Goal: Communication & Community: Ask a question

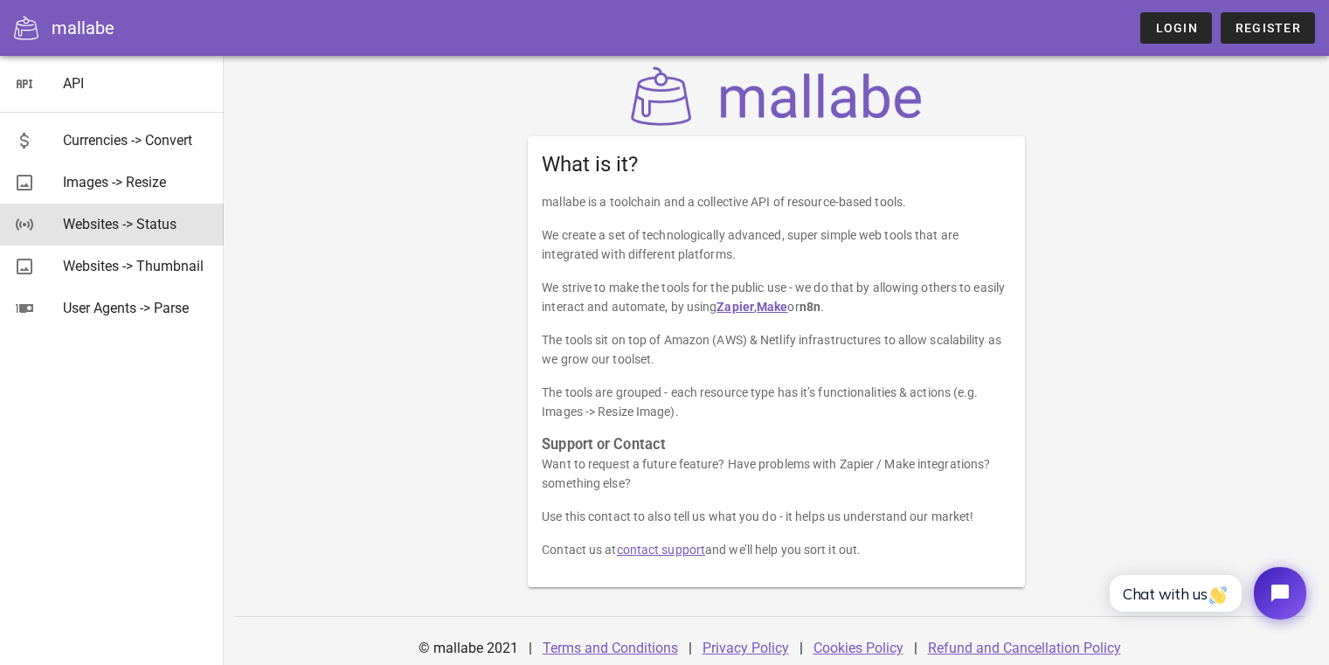
click at [134, 225] on div "Websites -> Status" at bounding box center [136, 224] width 147 height 17
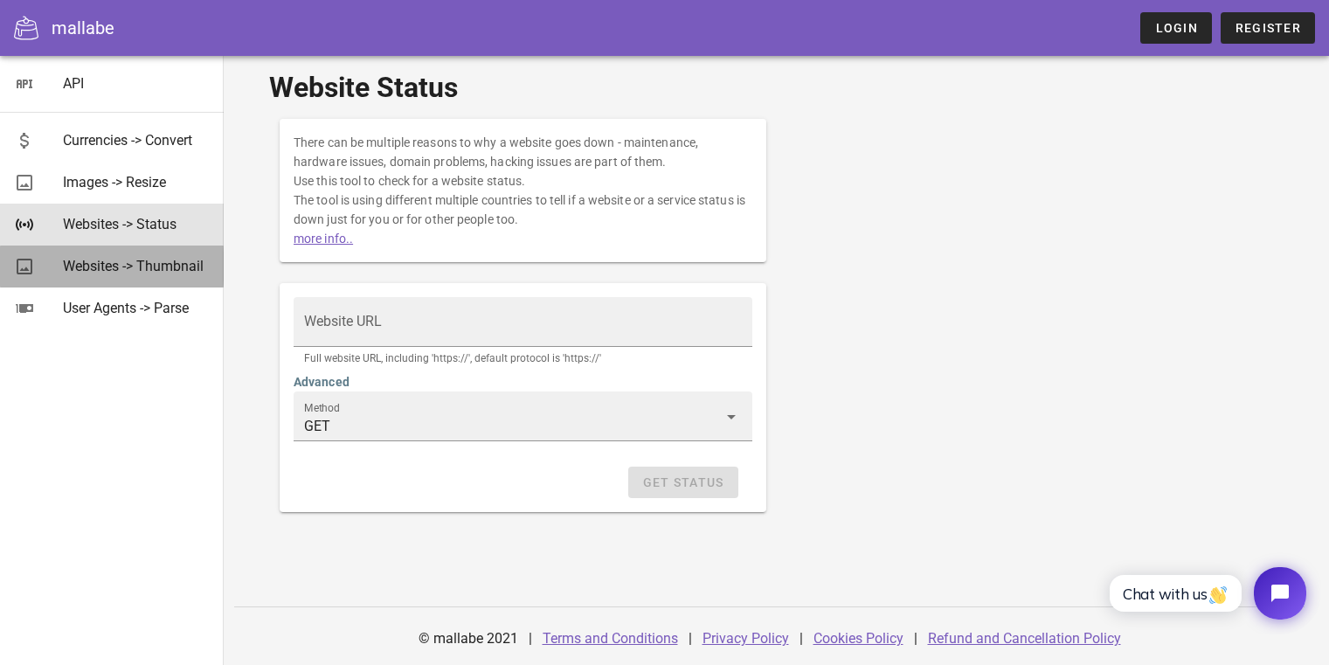
click at [142, 268] on div "Websites -> Thumbnail" at bounding box center [136, 266] width 147 height 17
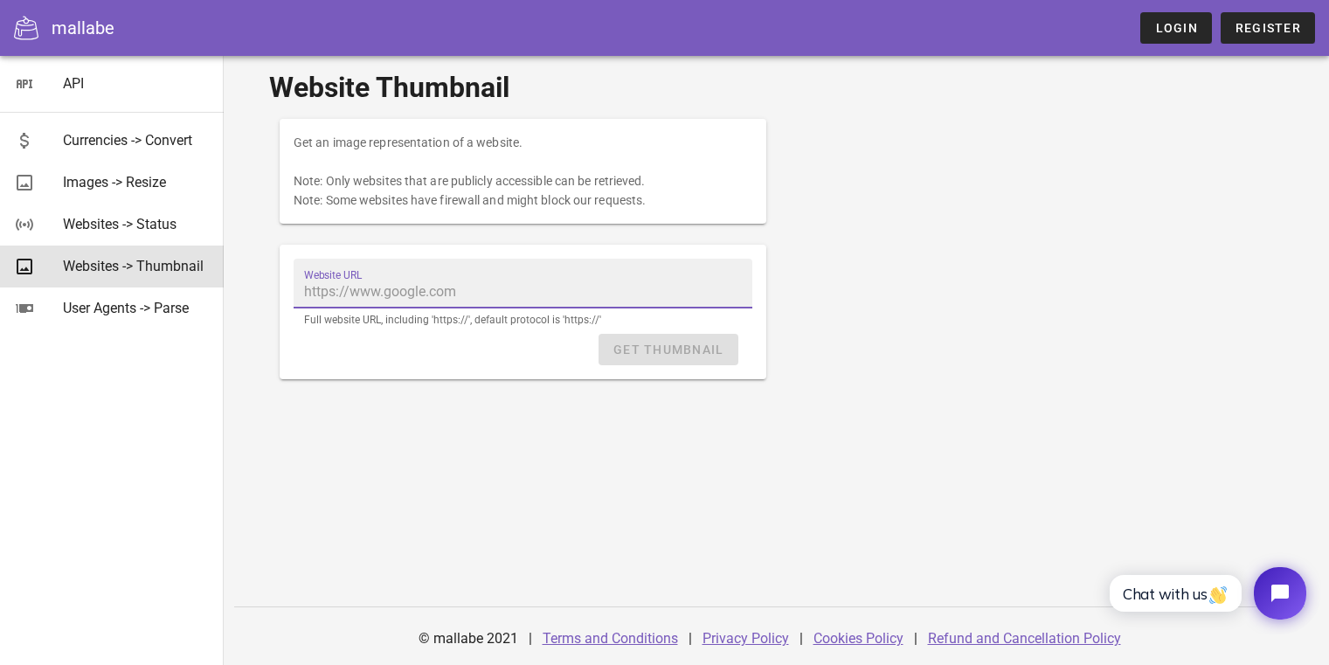
click at [350, 289] on input "Website URL" at bounding box center [523, 292] width 438 height 28
type input "https://catfoodcentral.co"
click at [597, 294] on input "https://catfoodcentral.co" at bounding box center [523, 292] width 438 height 28
click at [512, 332] on div "Website URL https://catfoodcentral.co Full website URL, including 'https://', d…" at bounding box center [523, 296] width 459 height 75
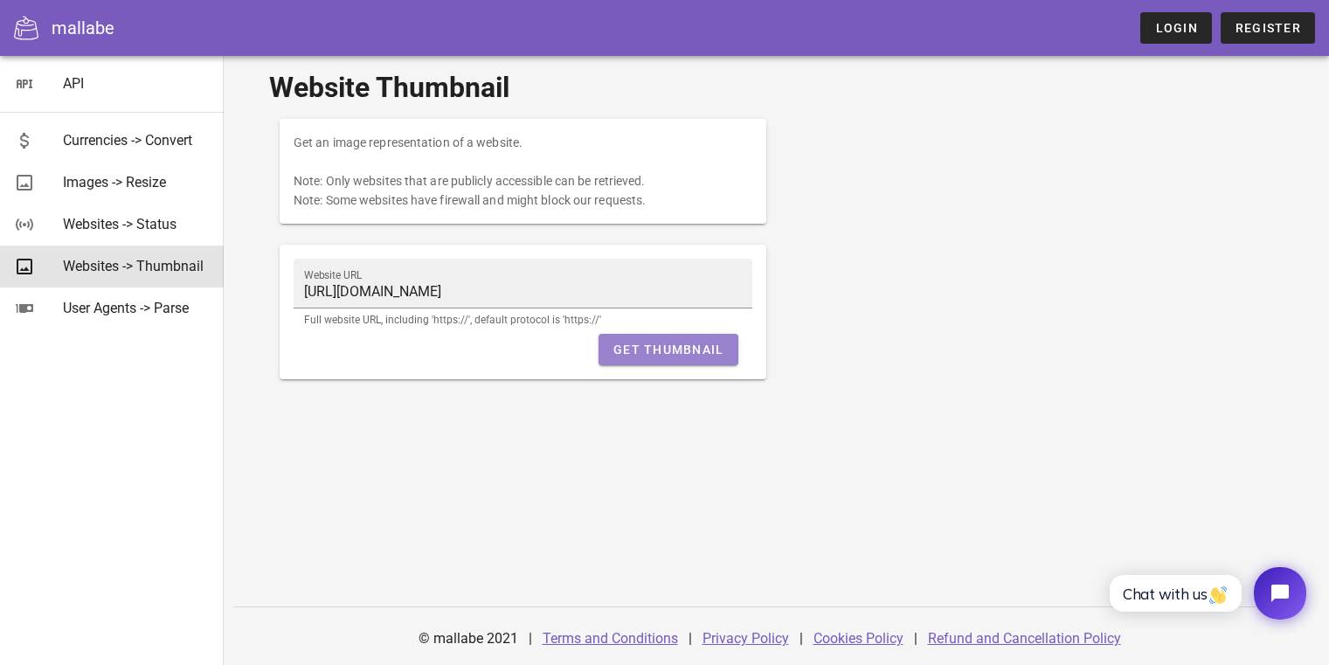
click at [640, 341] on button "Get Thumbnail" at bounding box center [667, 349] width 139 height 31
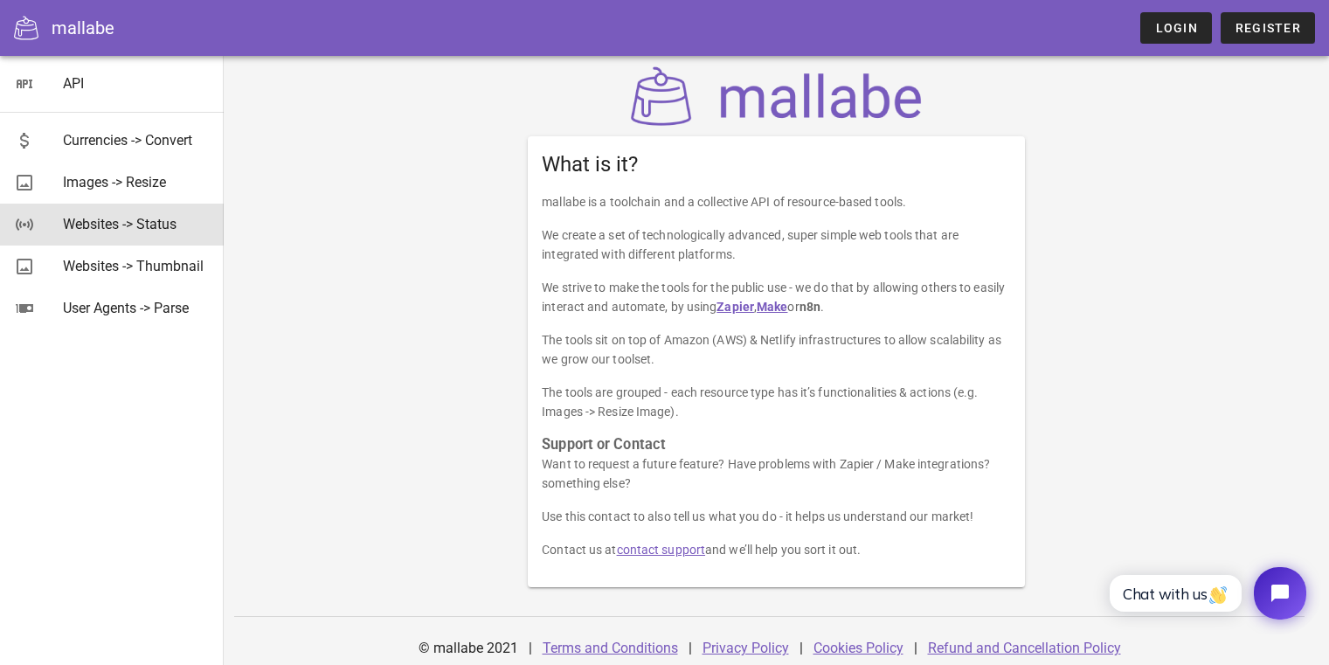
click at [155, 217] on div "Websites -> Status" at bounding box center [136, 224] width 147 height 17
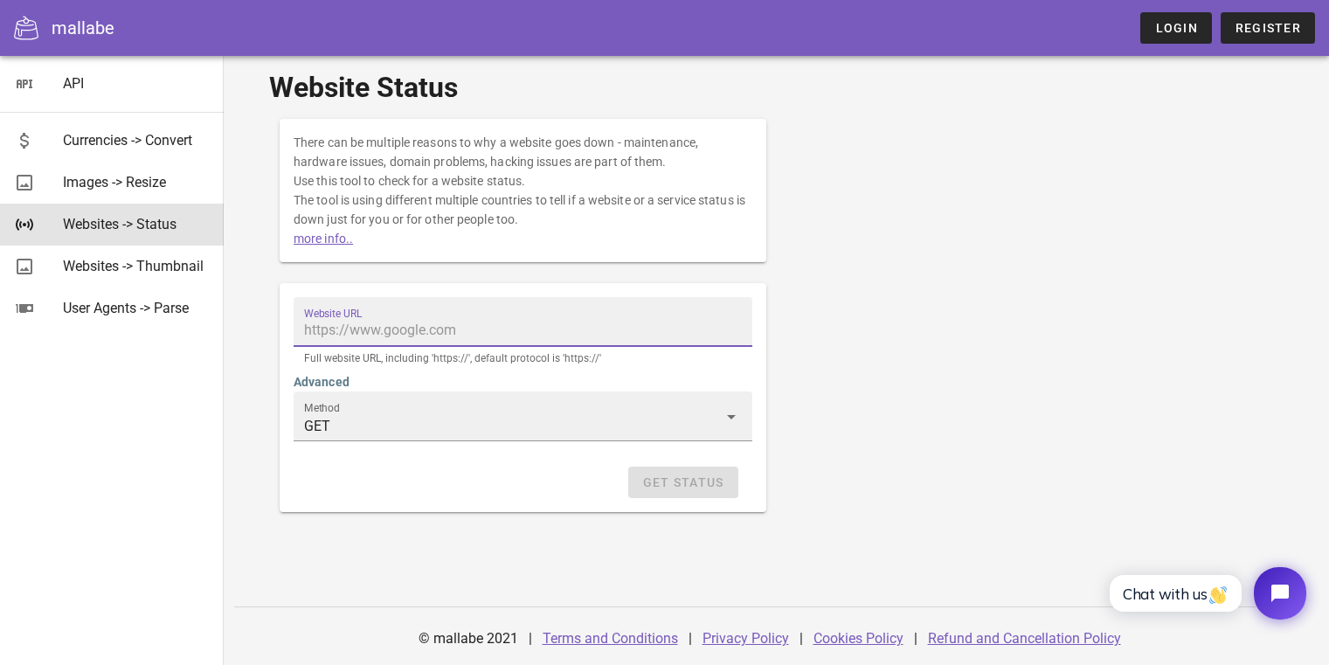
click at [468, 325] on input "Website URL" at bounding box center [523, 330] width 438 height 28
type input "https://catfoodcentral.co"
click at [662, 487] on div "Get Status" at bounding box center [523, 482] width 459 height 31
click at [662, 487] on span "Get Status" at bounding box center [683, 482] width 82 height 14
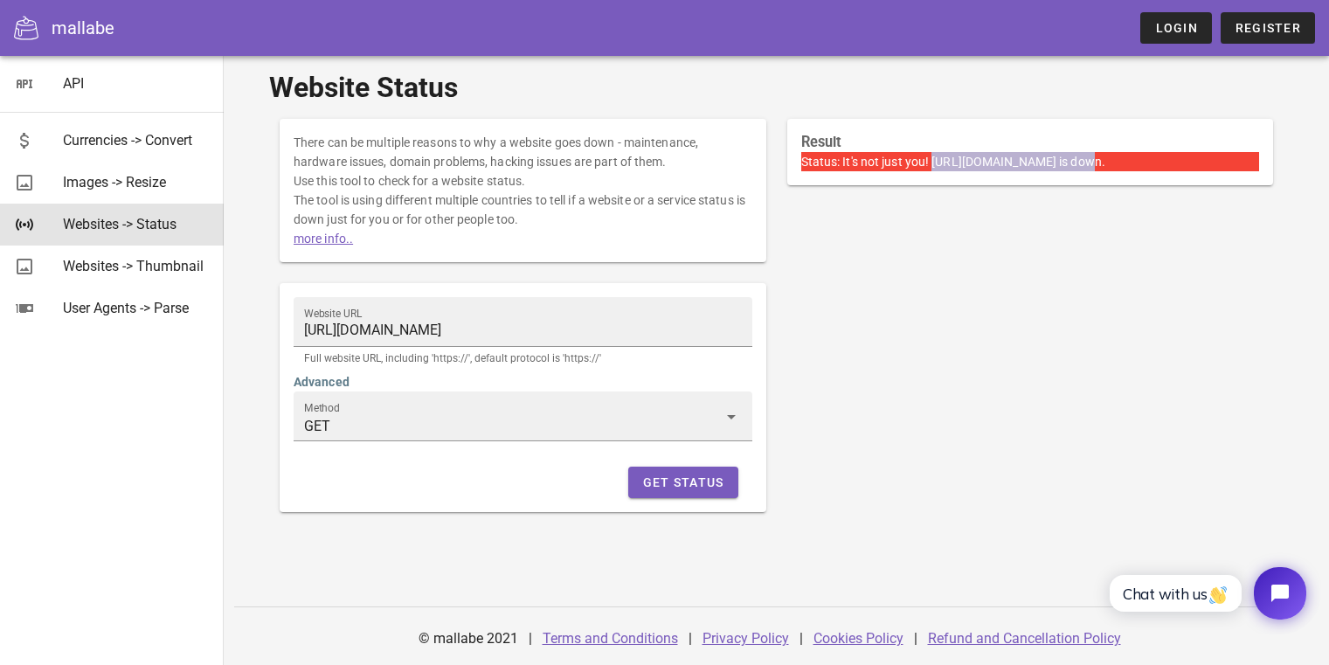
drag, startPoint x: 1069, startPoint y: 164, endPoint x: 933, endPoint y: 164, distance: 135.4
click at [933, 164] on span "It's not just you! https://catfoodcentral.co is down." at bounding box center [973, 162] width 263 height 14
copy span "https://catfoodcentral.co"
click at [72, 30] on div "mallabe" at bounding box center [83, 28] width 63 height 26
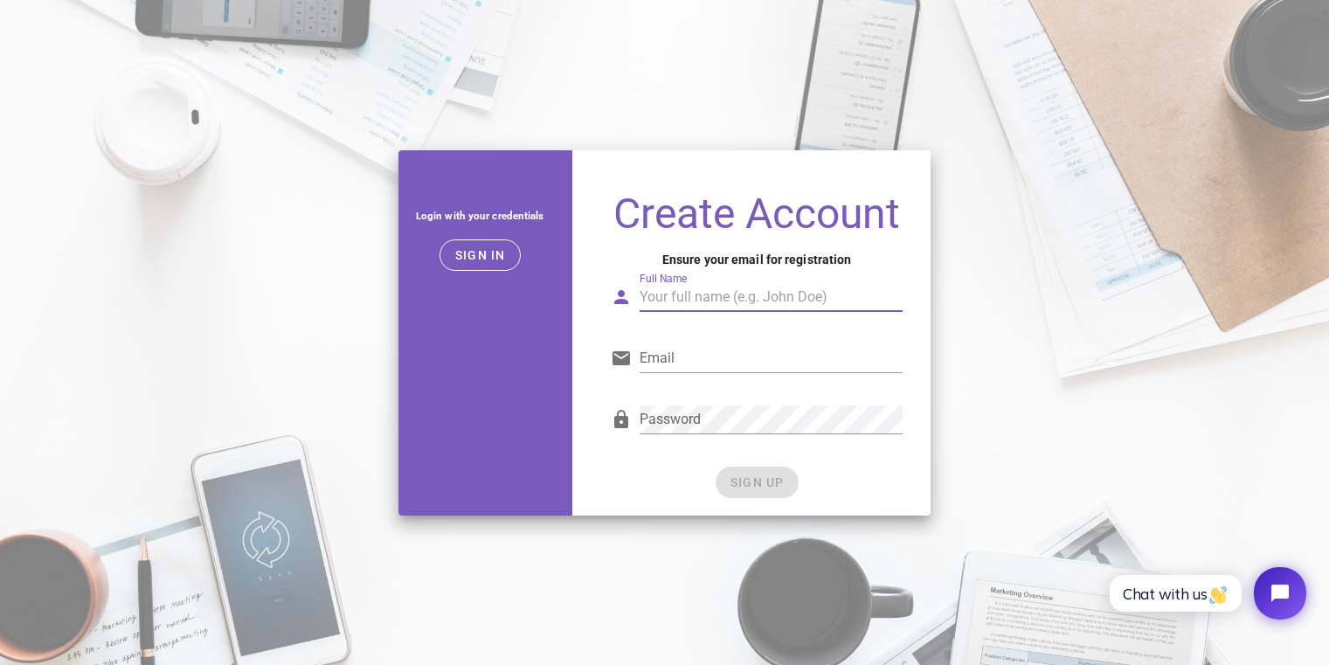
click at [711, 297] on input "Full Name" at bounding box center [772, 297] width 264 height 28
type input "Avi Ben Avraham"
type input "avibuch@gmail.com"
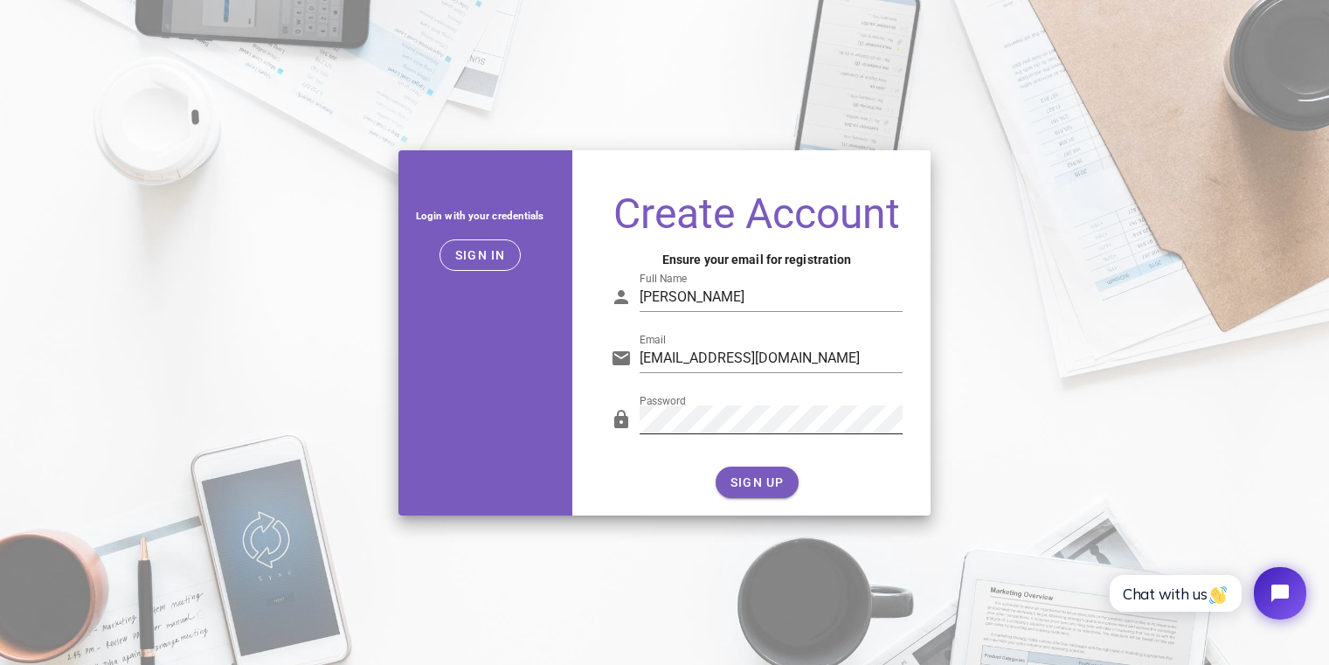
click at [782, 444] on div at bounding box center [772, 446] width 264 height 12
click at [770, 474] on button "SIGN UP" at bounding box center [757, 482] width 83 height 31
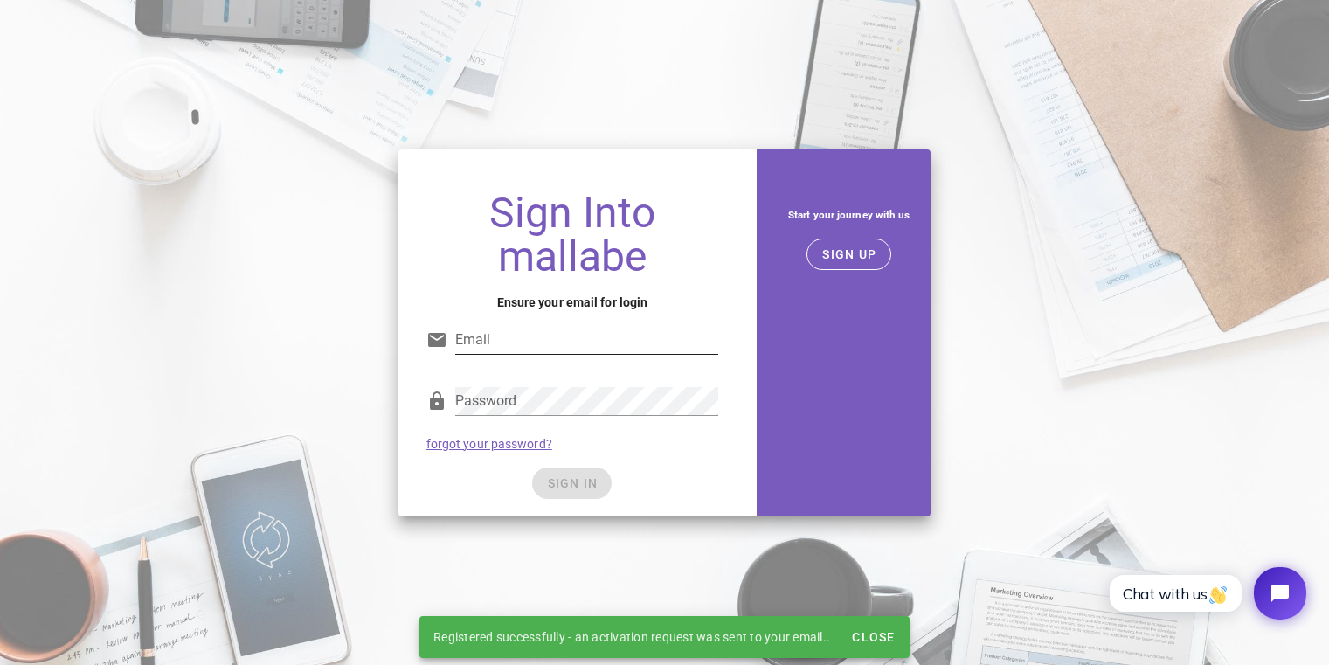
click at [513, 338] on input "Email" at bounding box center [587, 340] width 264 height 28
type input "[EMAIL_ADDRESS][DOMAIN_NAME]"
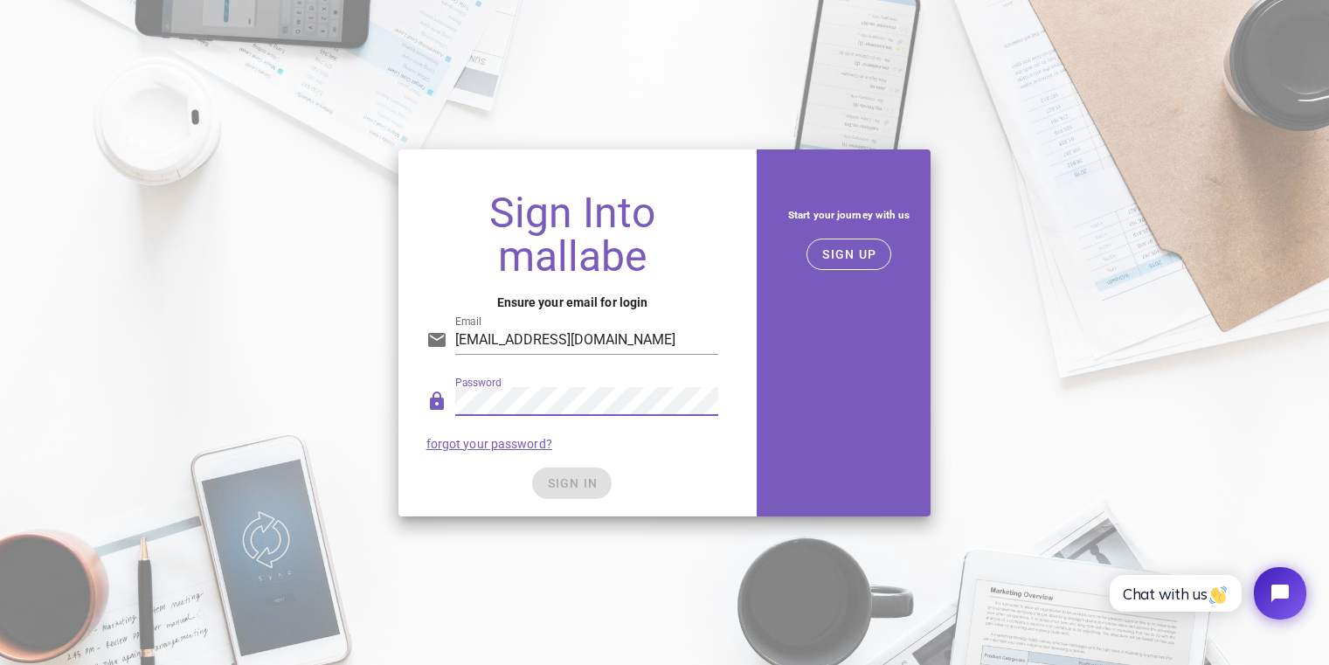
click at [564, 461] on div "Password forgot your password?" at bounding box center [573, 418] width 314 height 91
click at [562, 487] on span "SIGN IN" at bounding box center [572, 483] width 52 height 14
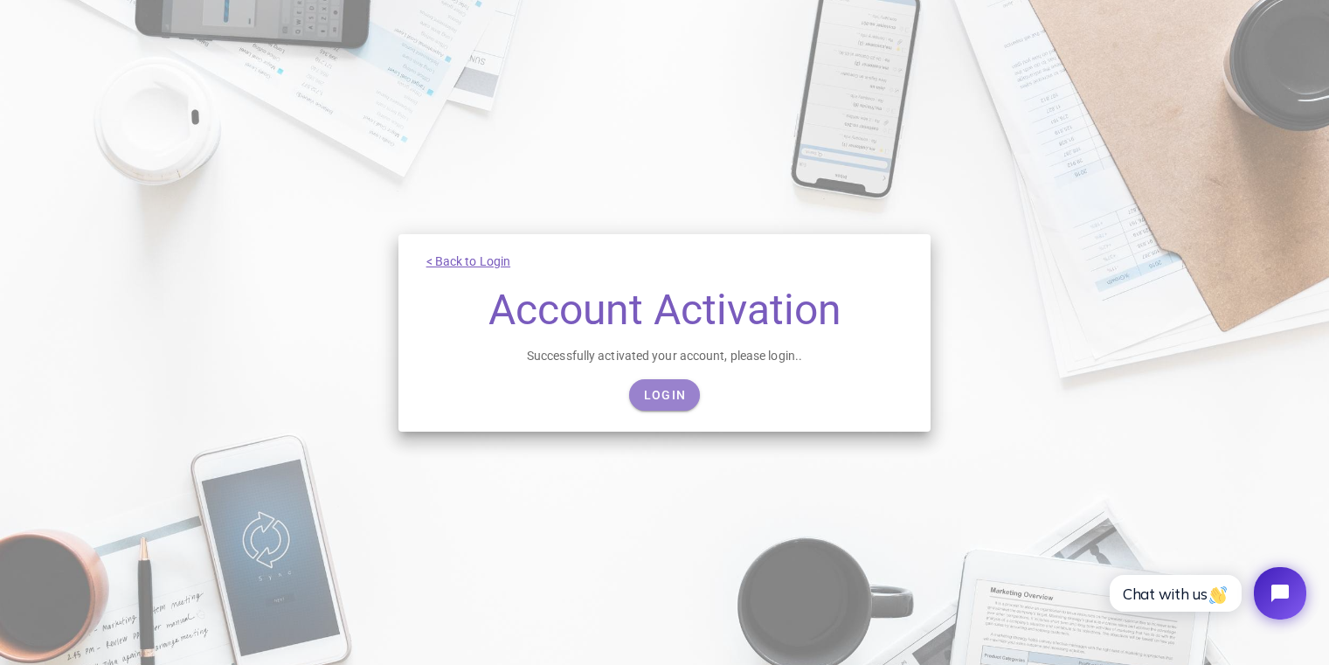
click at [662, 390] on span "Login" at bounding box center [664, 395] width 43 height 14
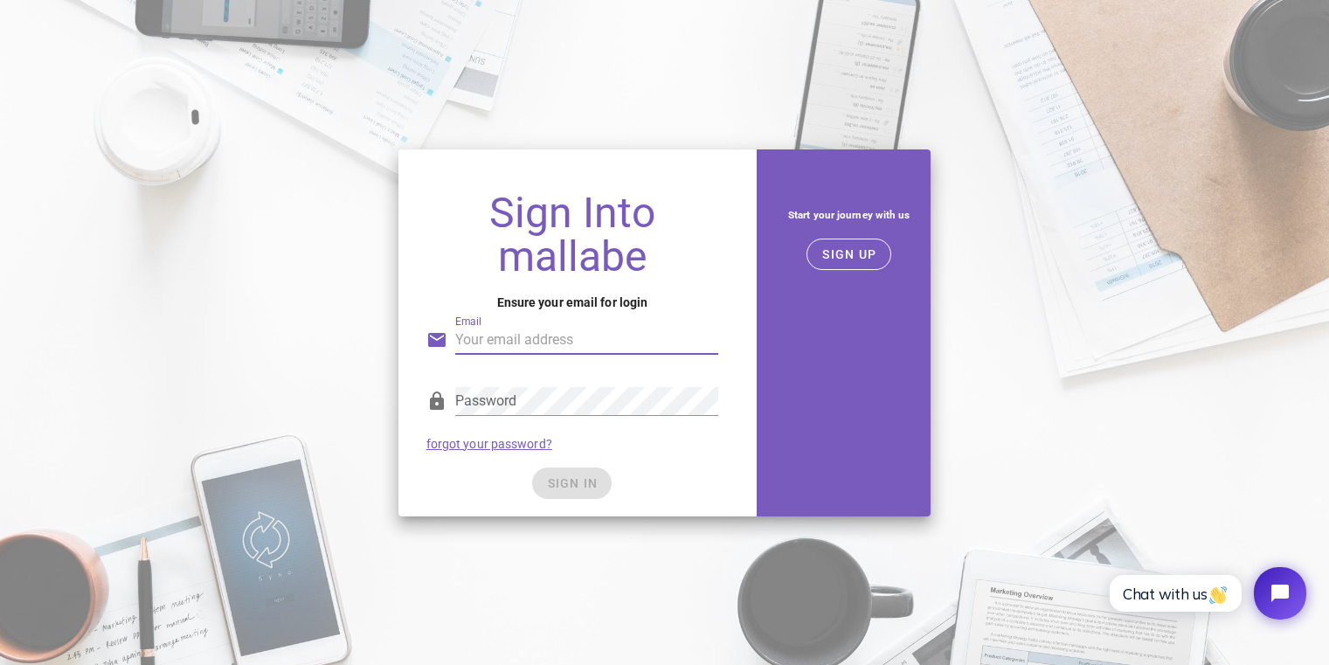
click at [599, 344] on input "Email" at bounding box center [587, 340] width 264 height 28
type input "avibuch@gmail.com"
click at [492, 478] on div "SIGN IN" at bounding box center [572, 482] width 293 height 31
click at [550, 481] on span "SIGN IN" at bounding box center [572, 483] width 52 height 14
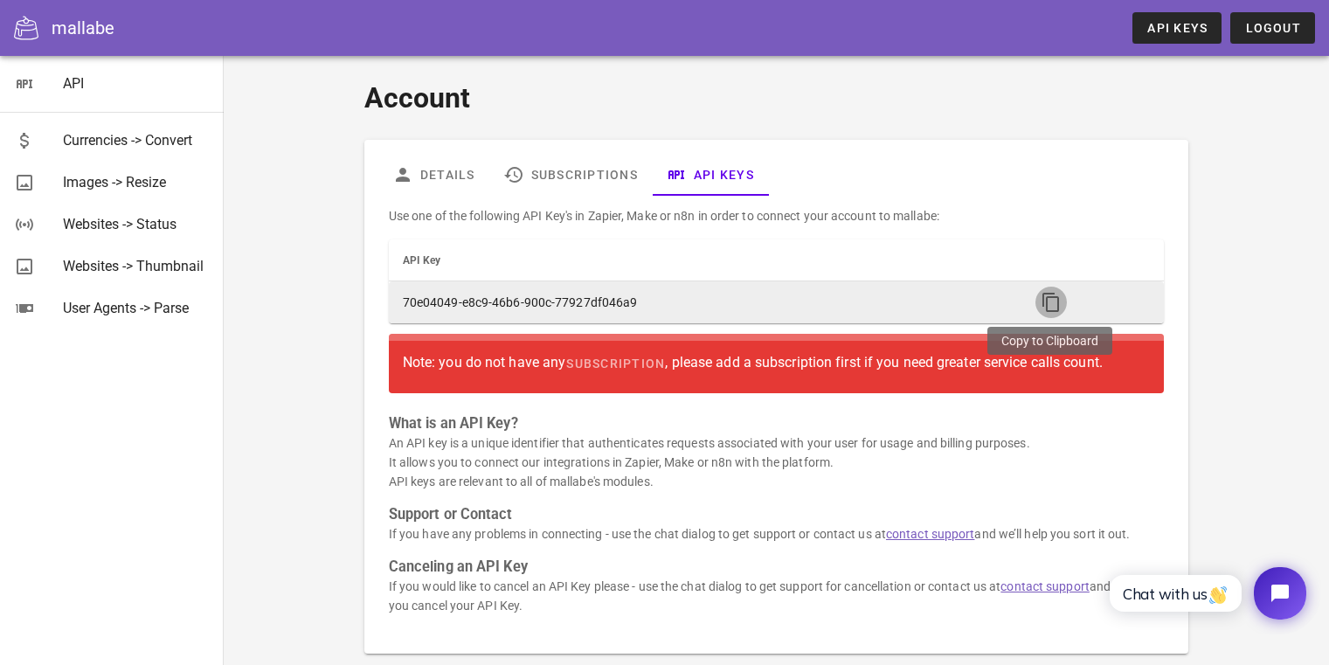
click at [1051, 301] on icon "button" at bounding box center [1051, 302] width 21 height 21
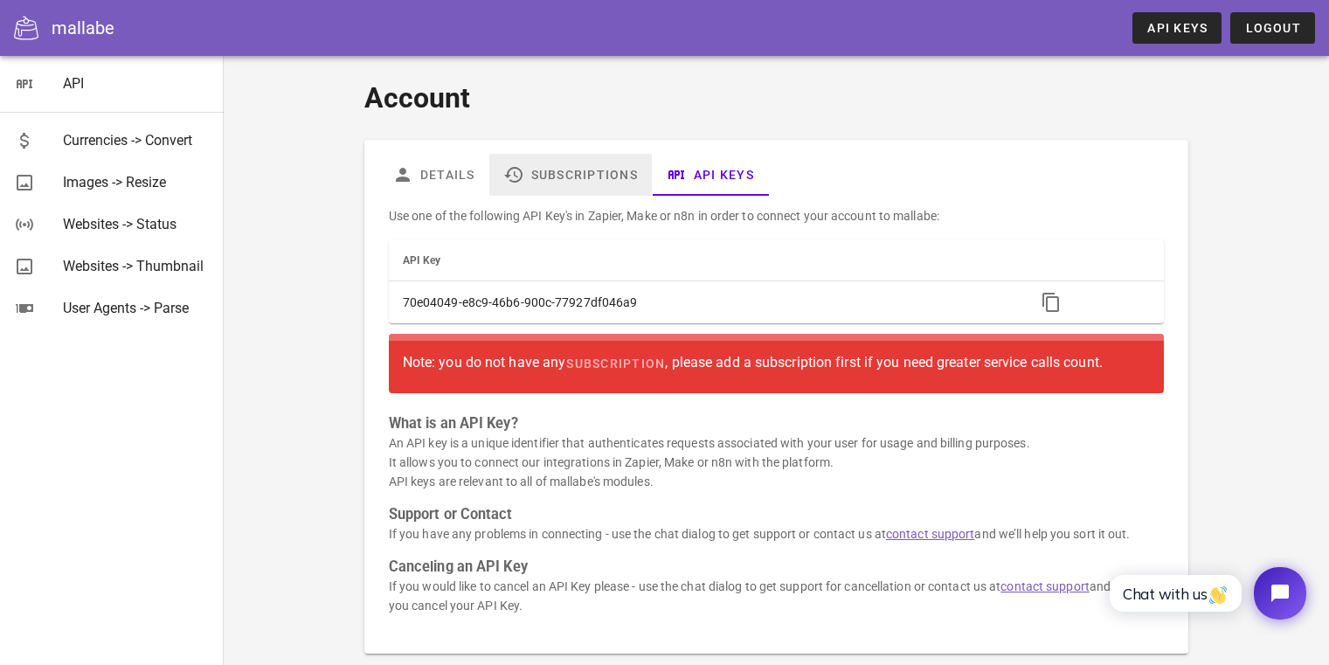
click at [601, 174] on link "Subscriptions" at bounding box center [570, 175] width 163 height 42
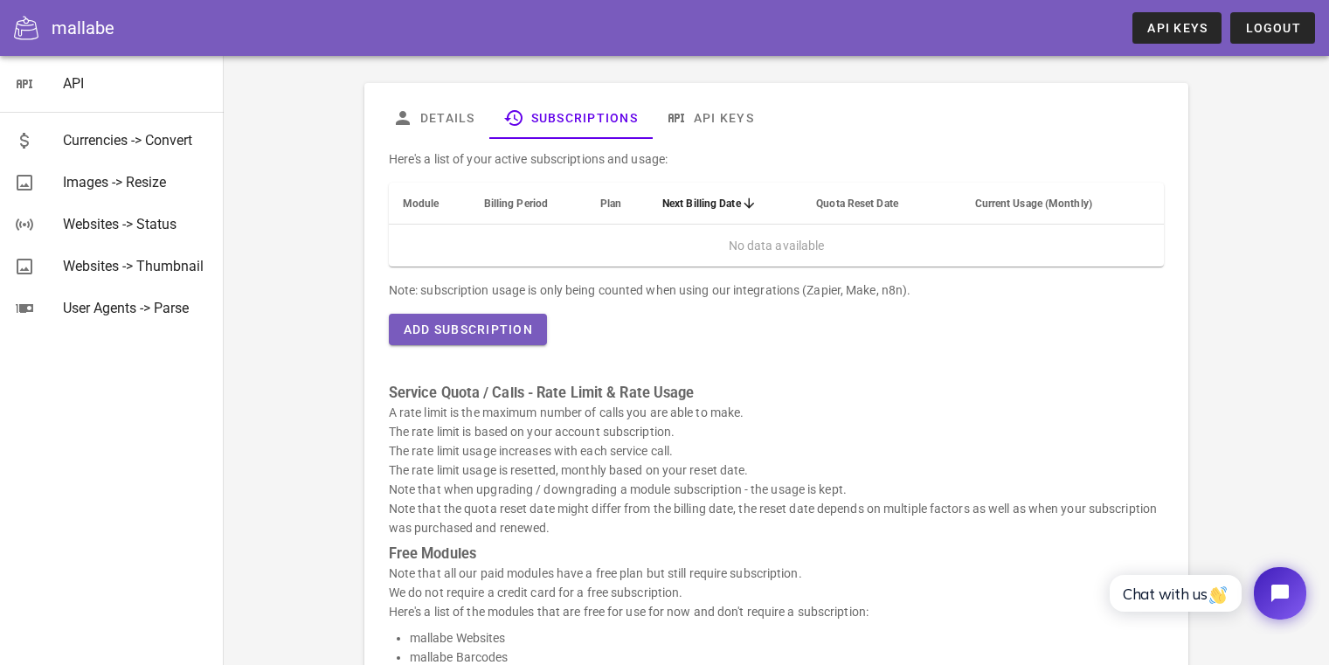
scroll to position [202, 0]
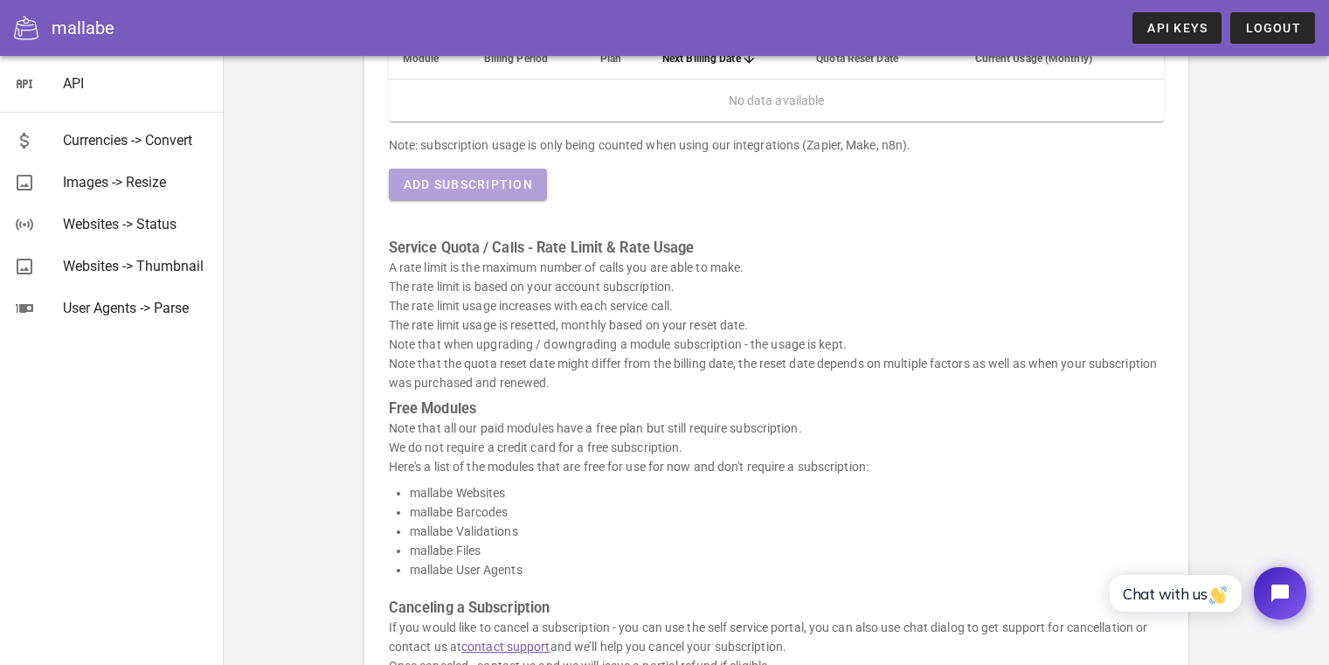
click at [473, 191] on button "Add Subscription" at bounding box center [468, 184] width 158 height 31
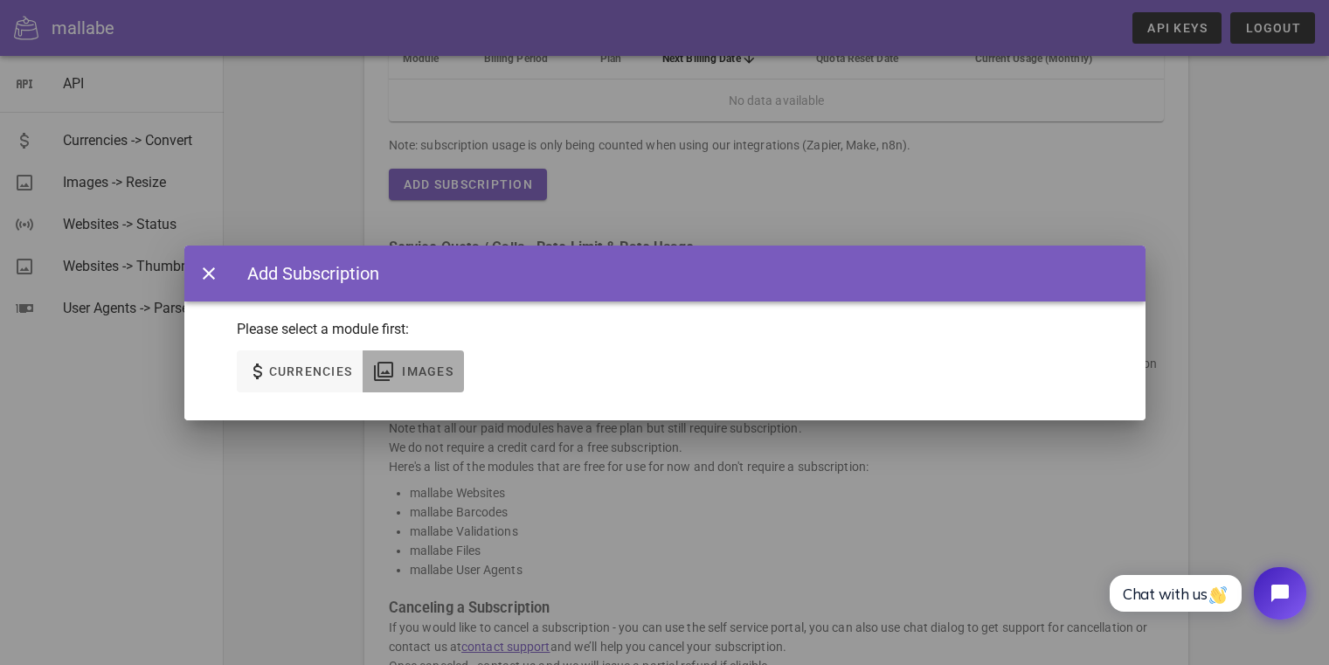
click at [429, 366] on span "Images" at bounding box center [427, 371] width 52 height 14
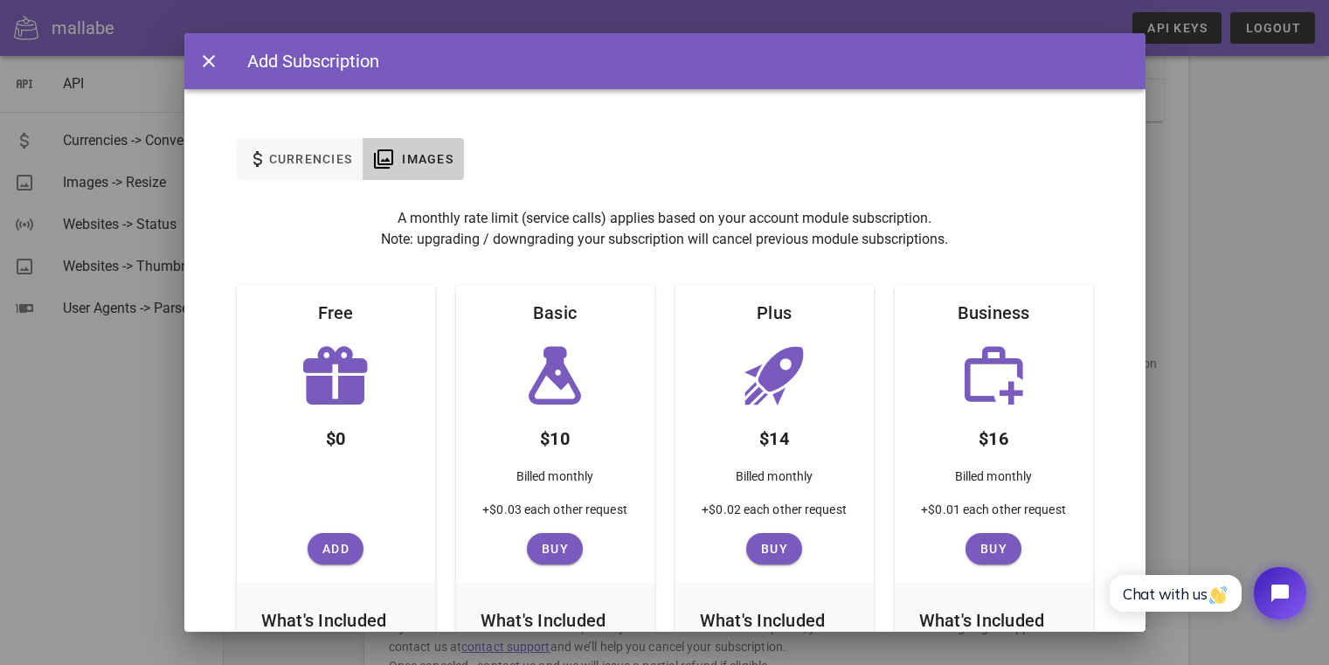
click at [349, 363] on icon at bounding box center [336, 376] width 70 height 70
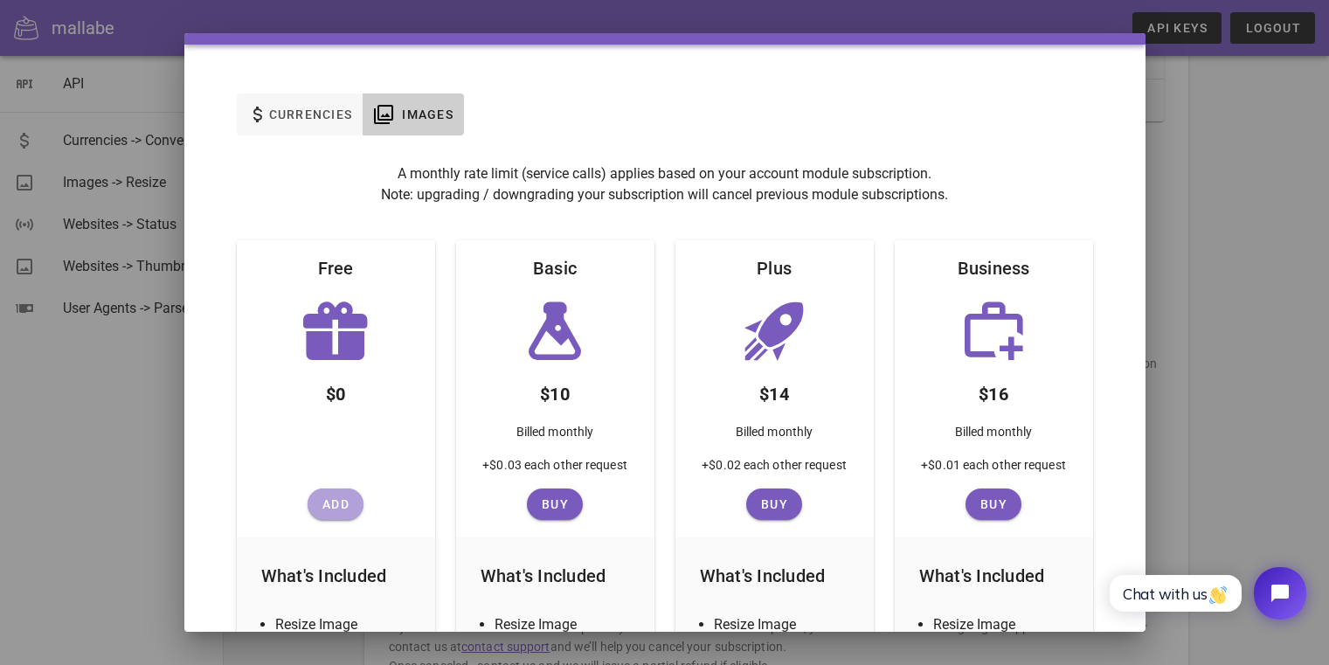
click at [329, 509] on span "Add" at bounding box center [336, 504] width 42 height 14
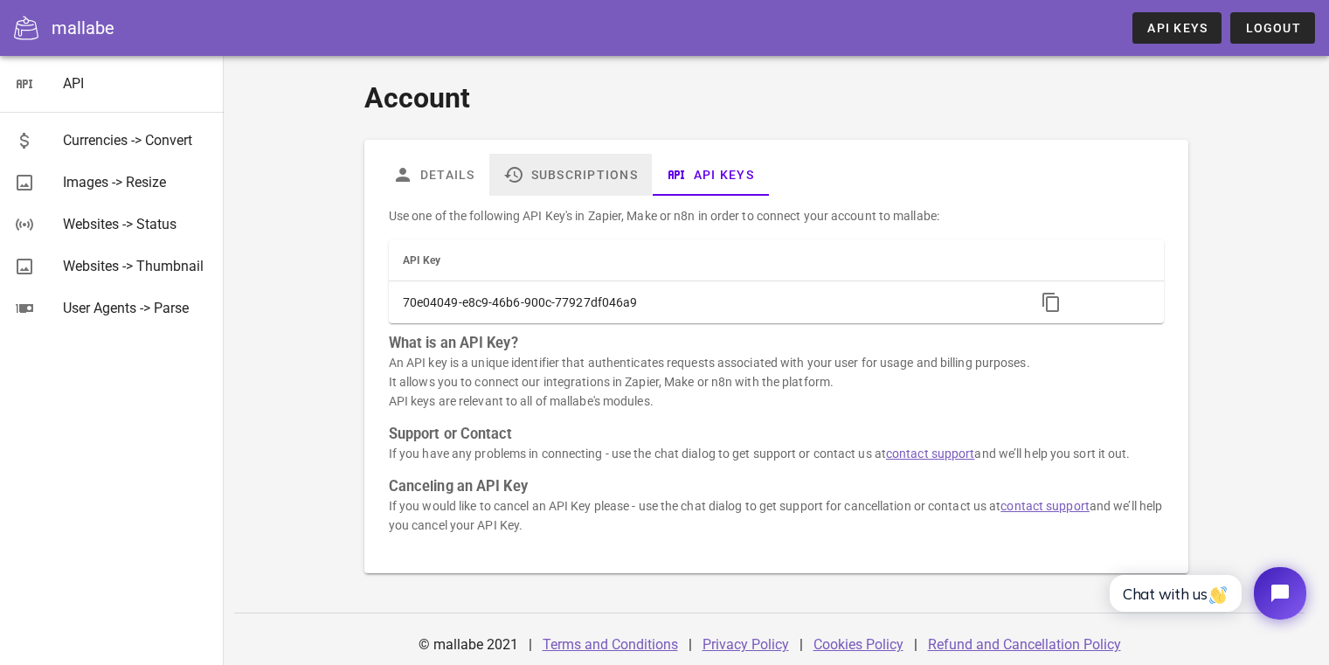
click at [568, 178] on link "Subscriptions" at bounding box center [570, 175] width 163 height 42
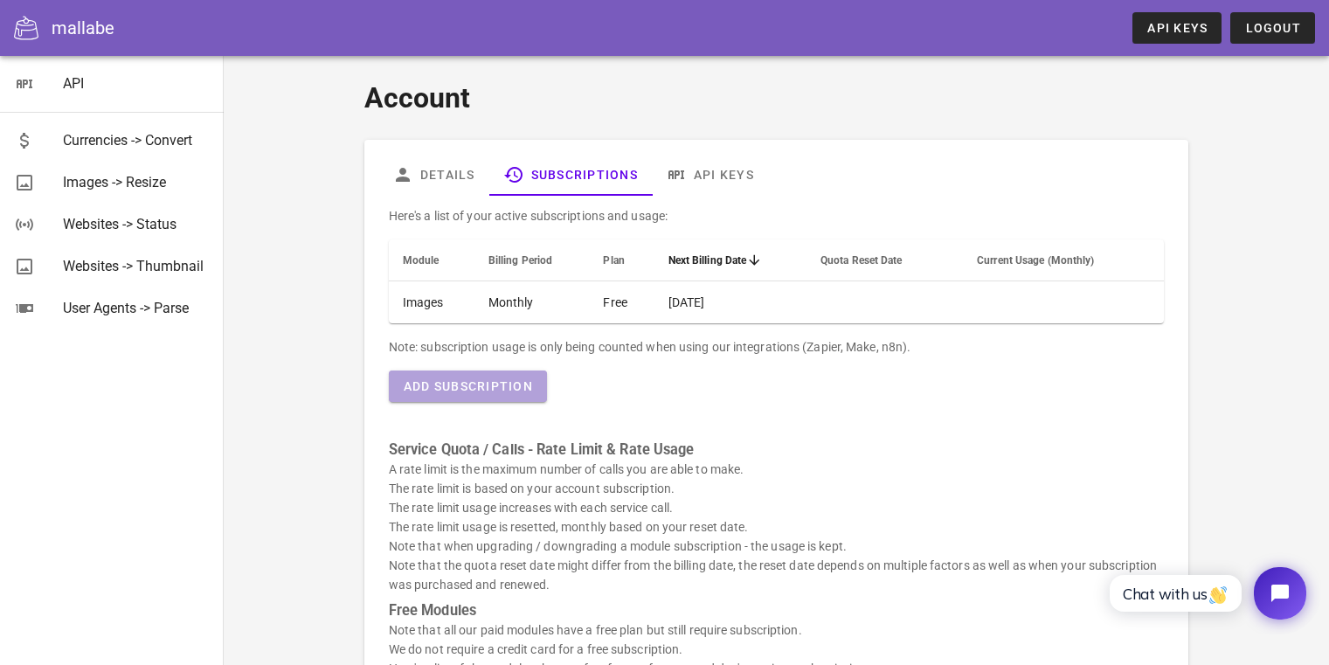
click at [481, 395] on button "Add Subscription" at bounding box center [468, 385] width 158 height 31
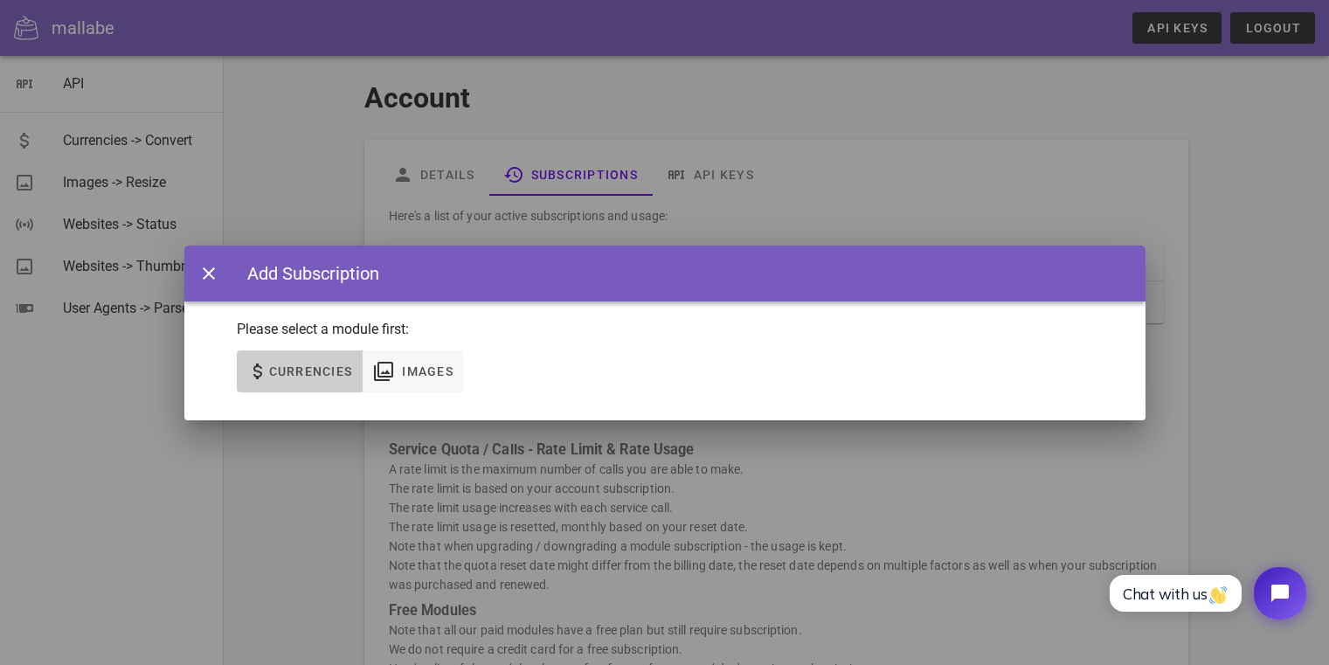
click at [322, 361] on span "Currencies" at bounding box center [300, 371] width 106 height 21
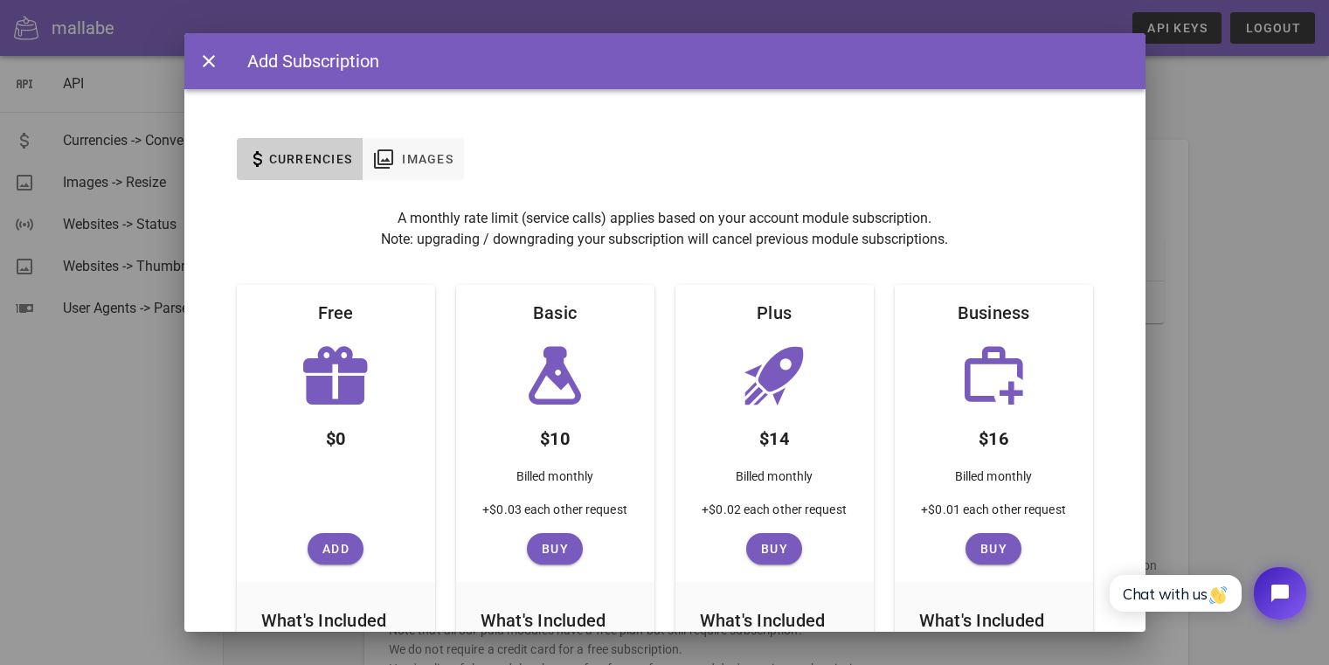
click at [330, 410] on icon at bounding box center [336, 376] width 70 height 70
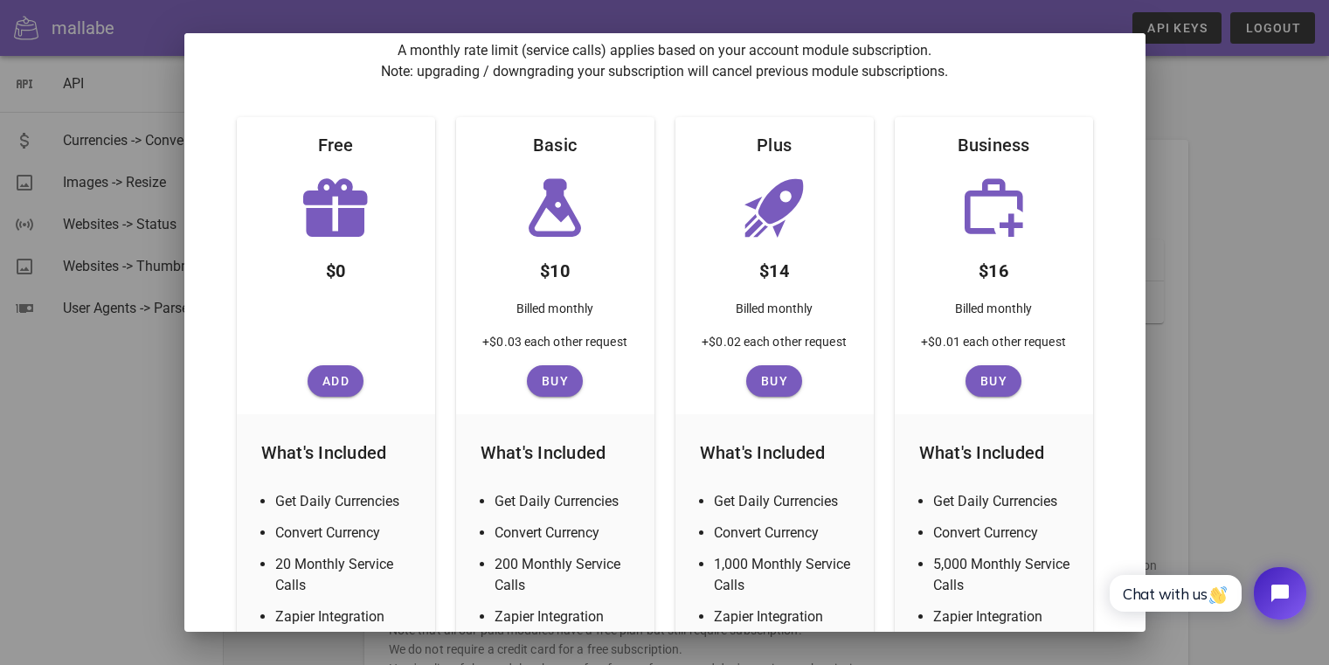
scroll to position [296, 0]
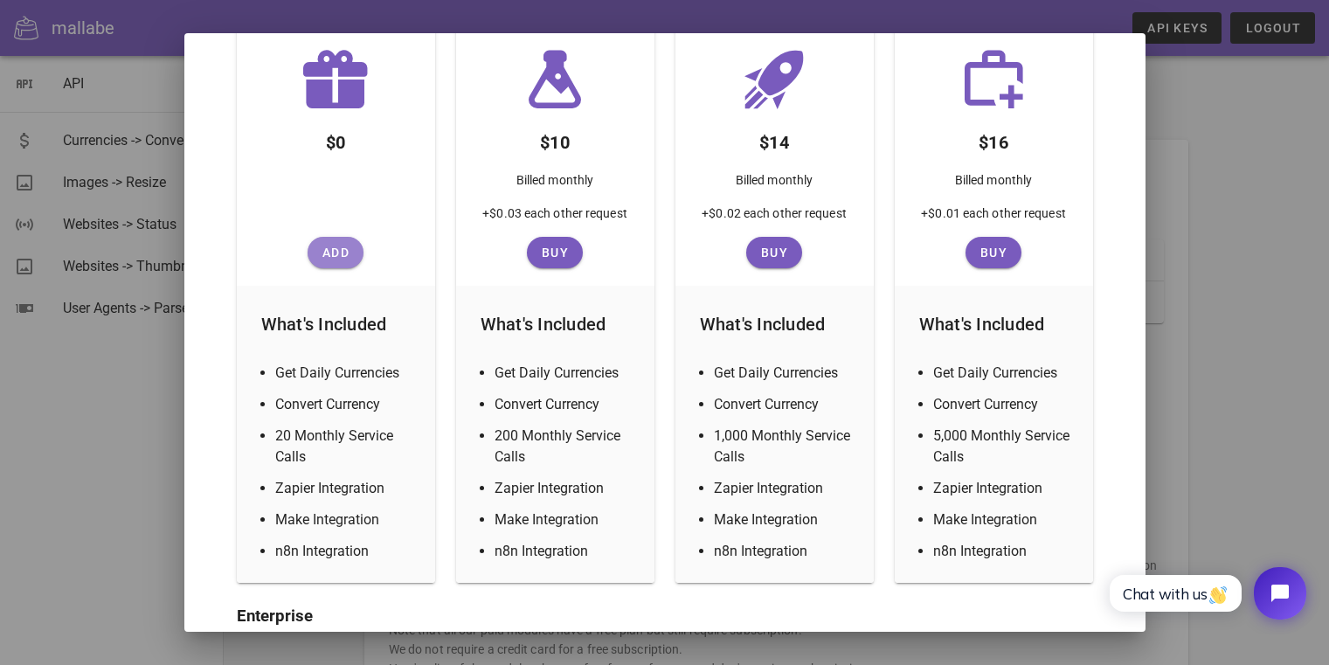
click at [333, 252] on span "Add" at bounding box center [336, 253] width 42 height 14
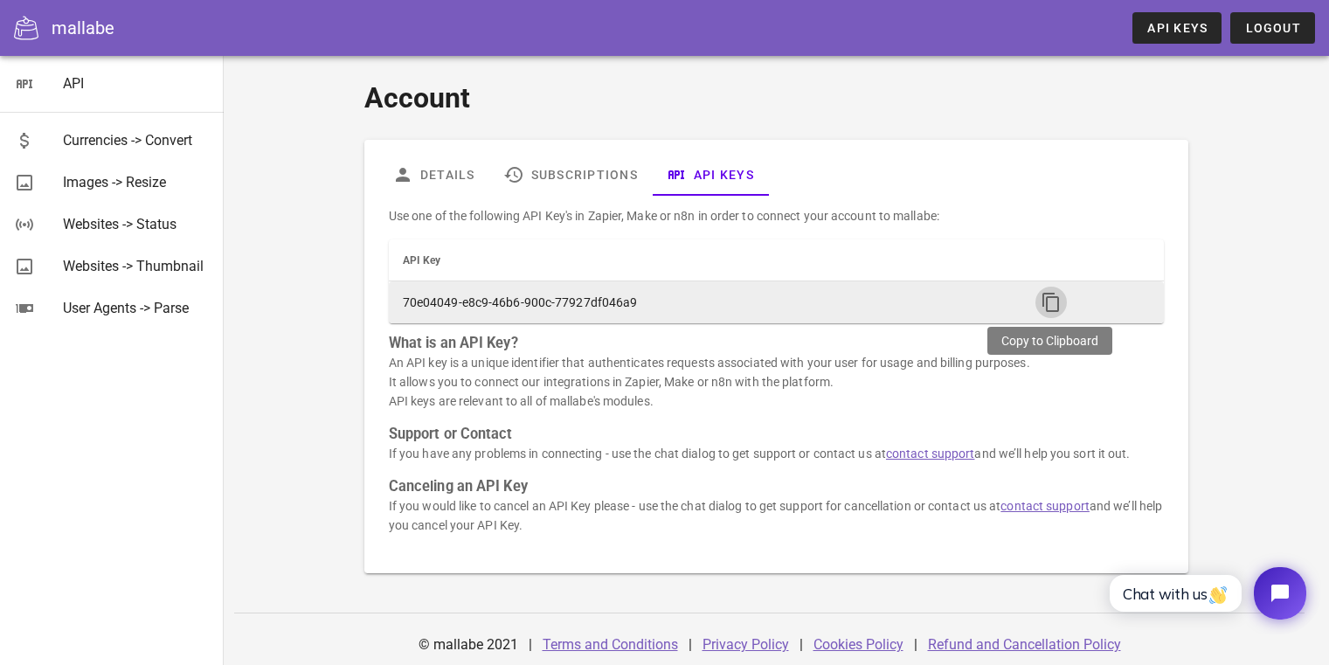
click at [1053, 294] on icon "button" at bounding box center [1051, 302] width 21 height 21
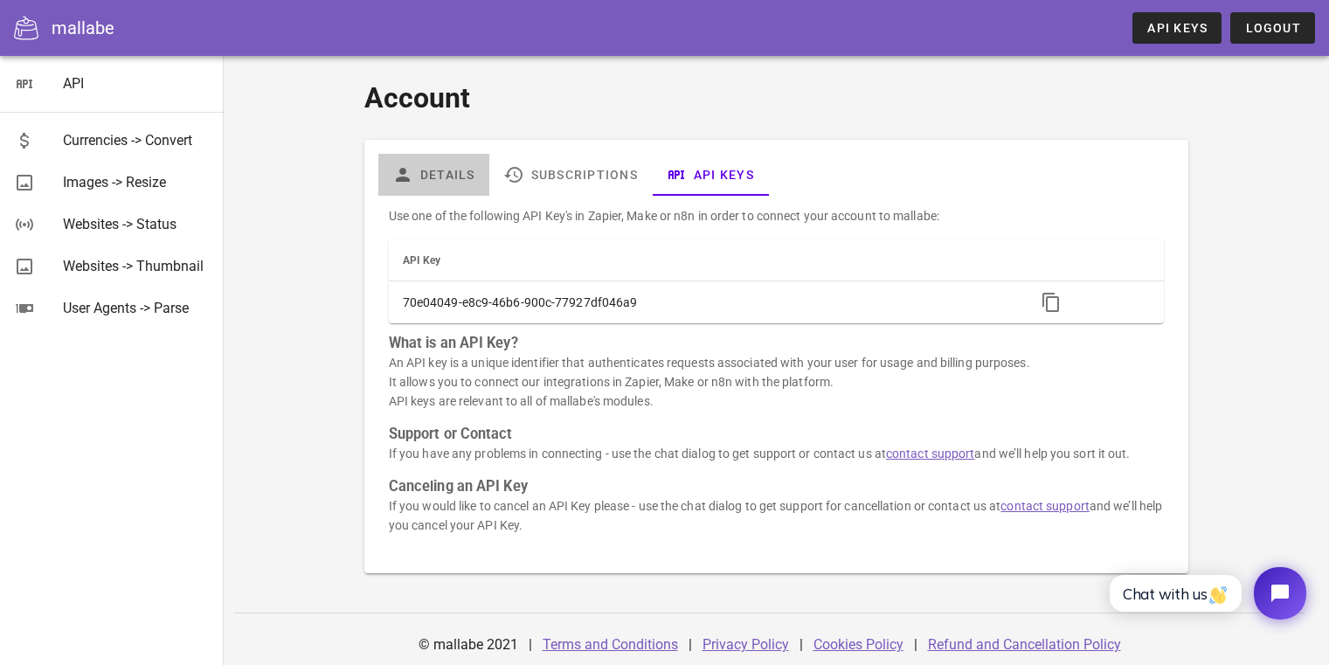
click at [457, 172] on link "Details" at bounding box center [433, 175] width 111 height 42
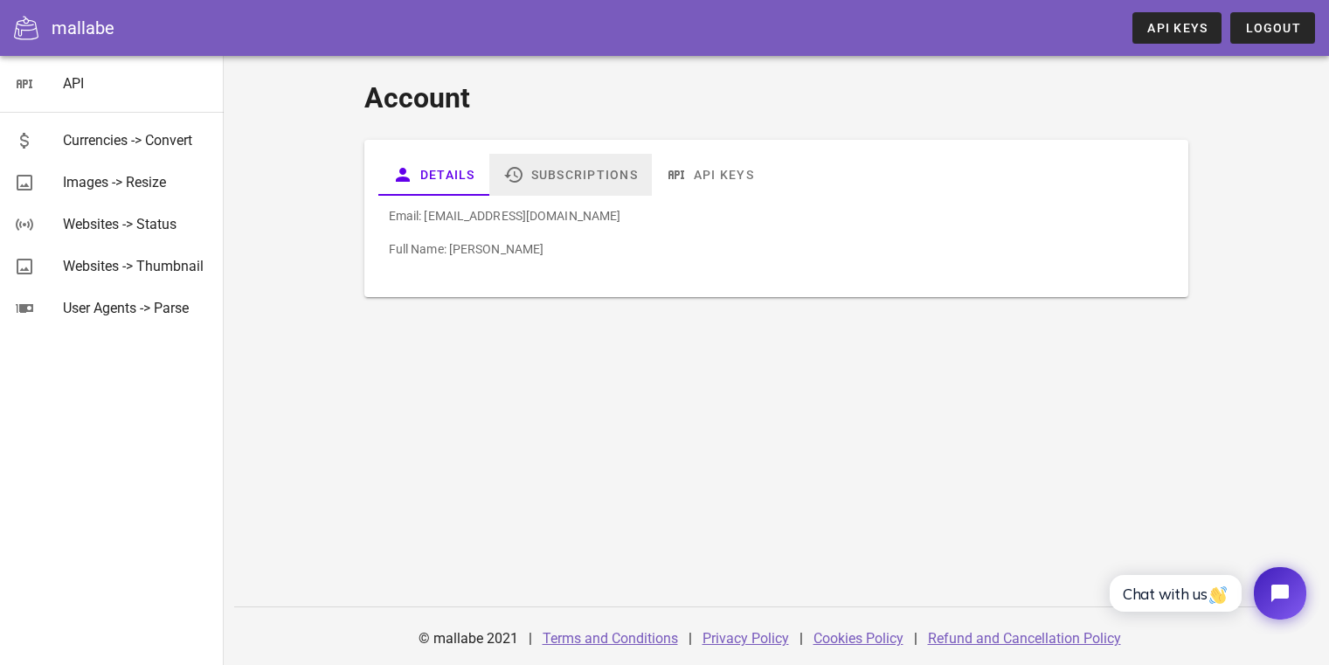
click at [554, 175] on link "Subscriptions" at bounding box center [570, 175] width 163 height 42
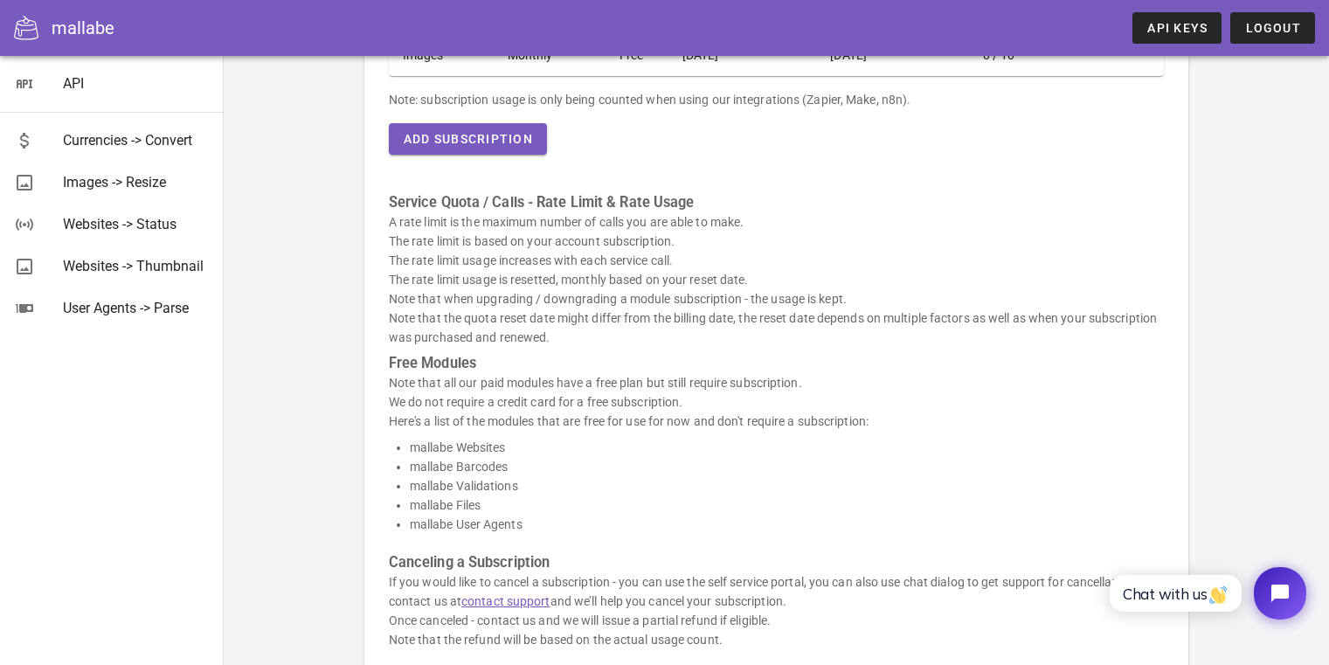
scroll to position [10, 0]
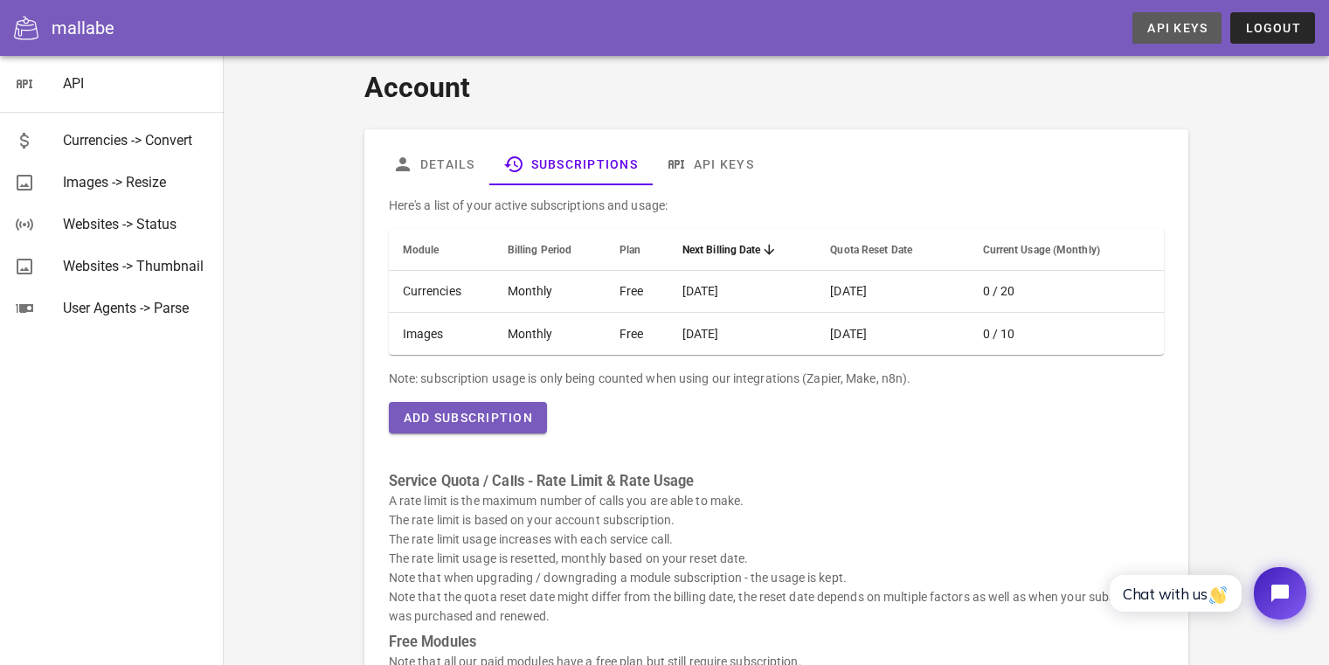
click at [1188, 33] on span "API Keys" at bounding box center [1176, 28] width 61 height 14
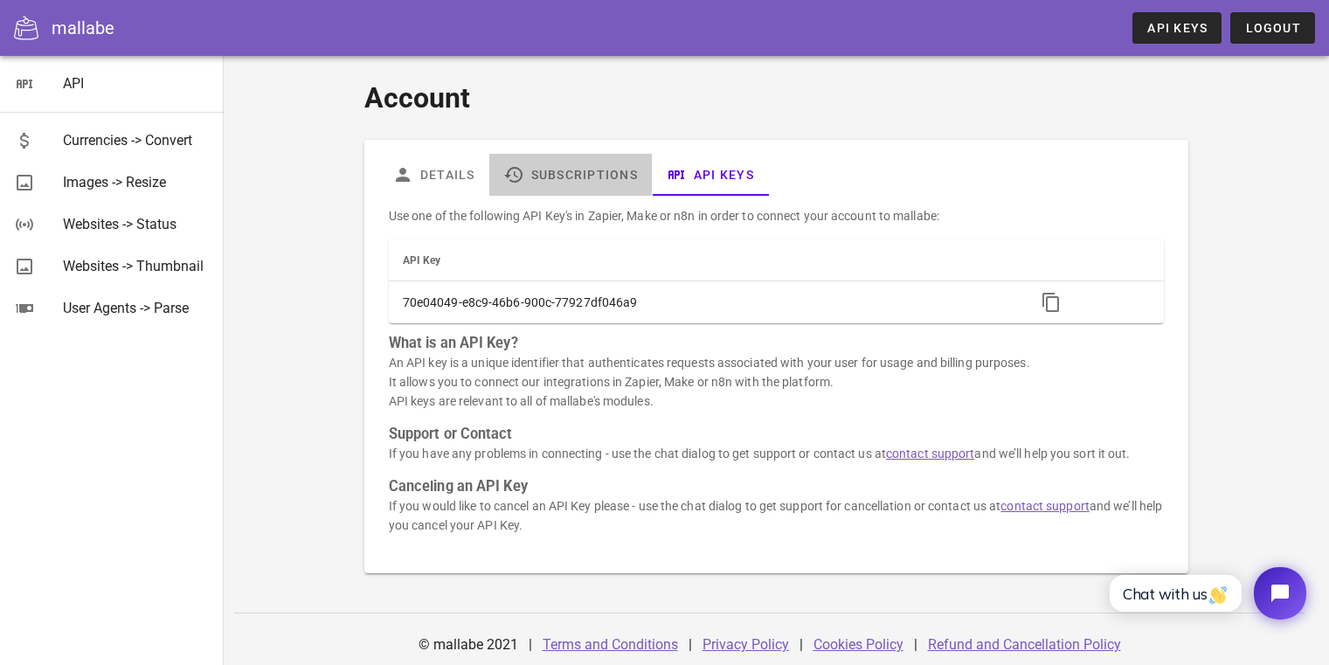
click at [521, 173] on icon at bounding box center [513, 174] width 21 height 21
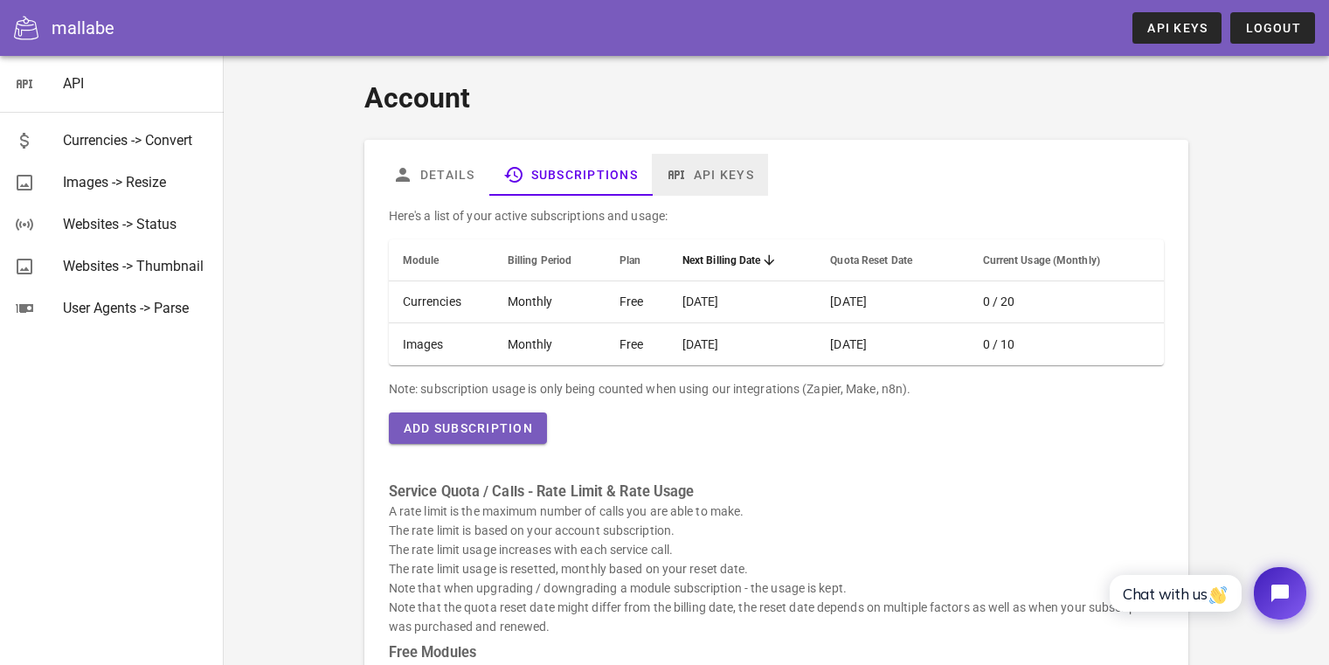
click at [690, 172] on link "API Keys" at bounding box center [710, 175] width 116 height 42
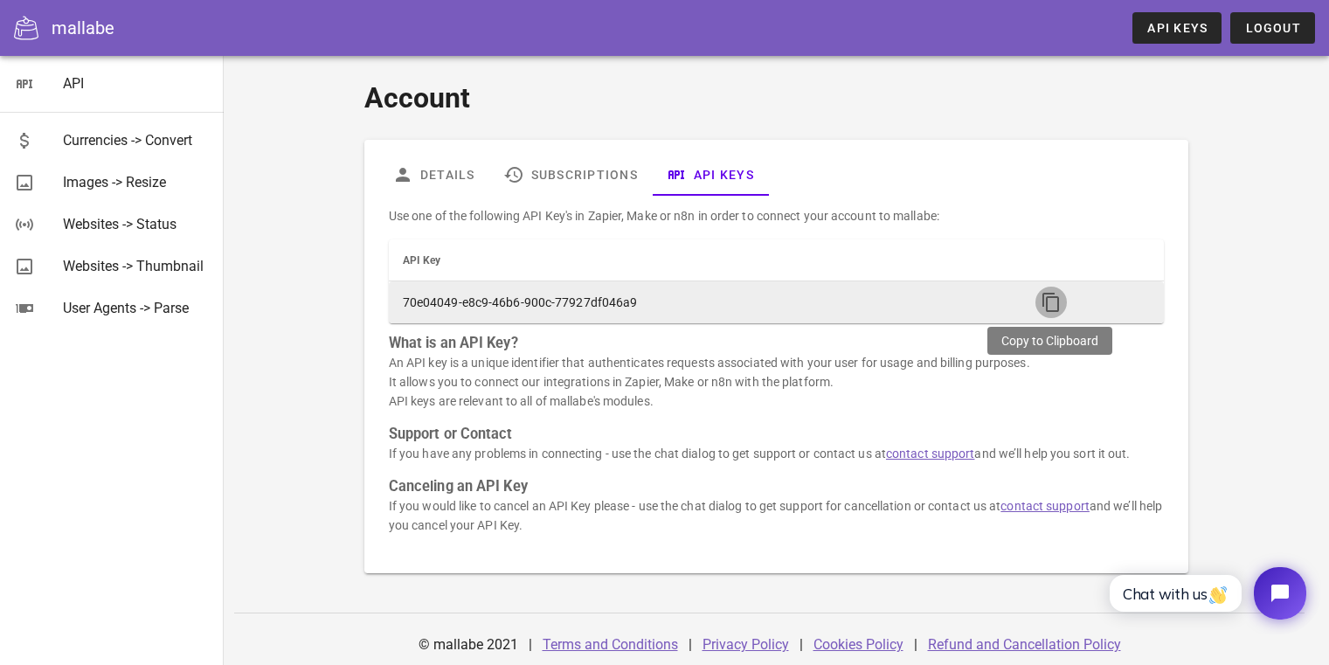
click at [1045, 302] on icon "button" at bounding box center [1051, 302] width 21 height 21
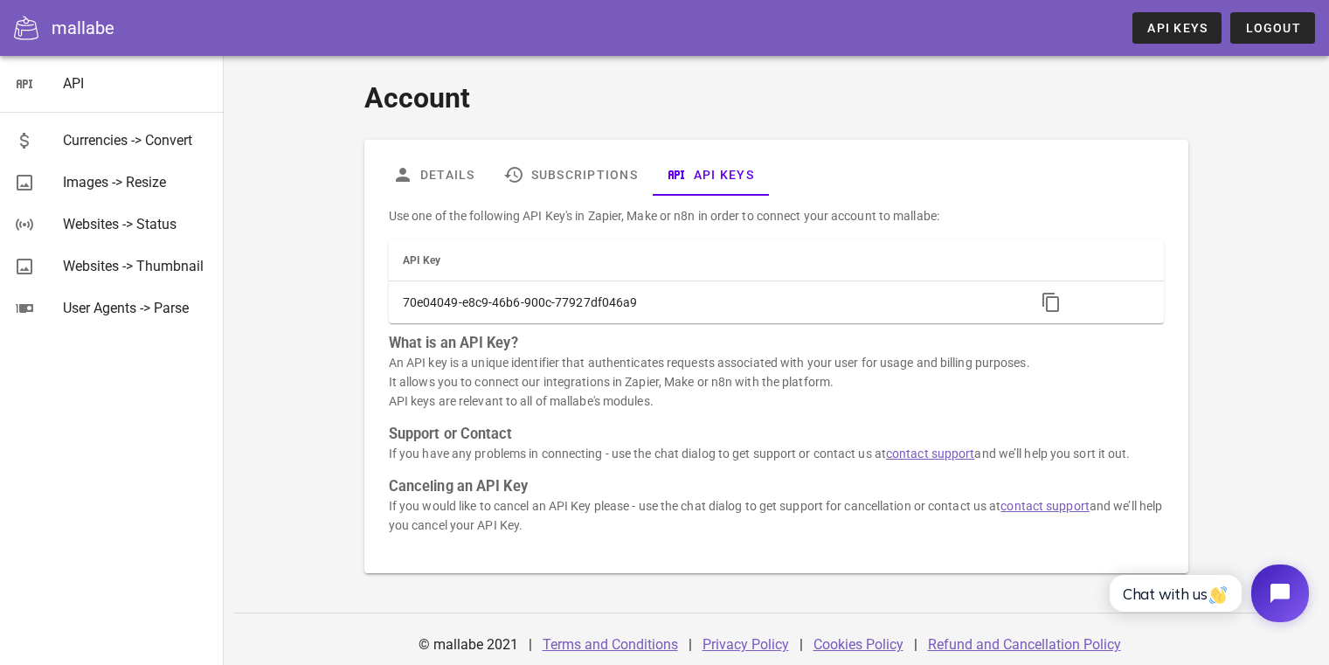
click at [1274, 590] on icon "Open chat widget" at bounding box center [1279, 593] width 19 height 19
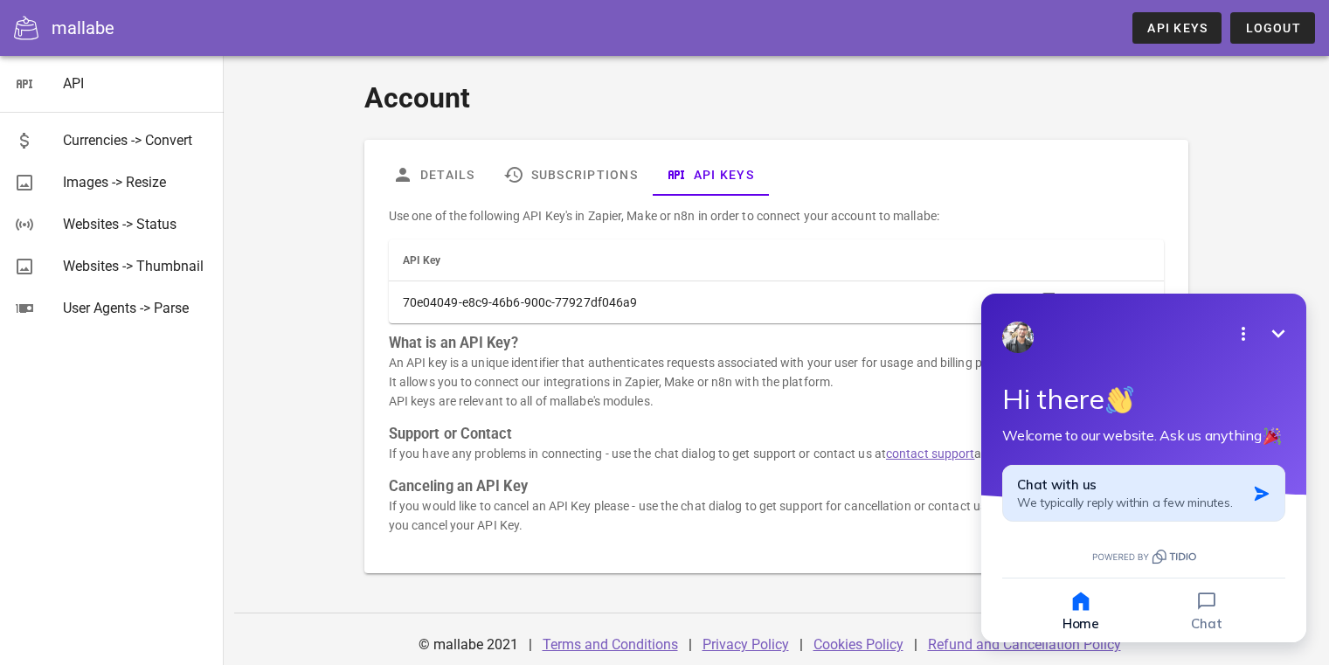
click at [1087, 498] on span "We typically reply within a few minutes." at bounding box center [1124, 503] width 215 height 16
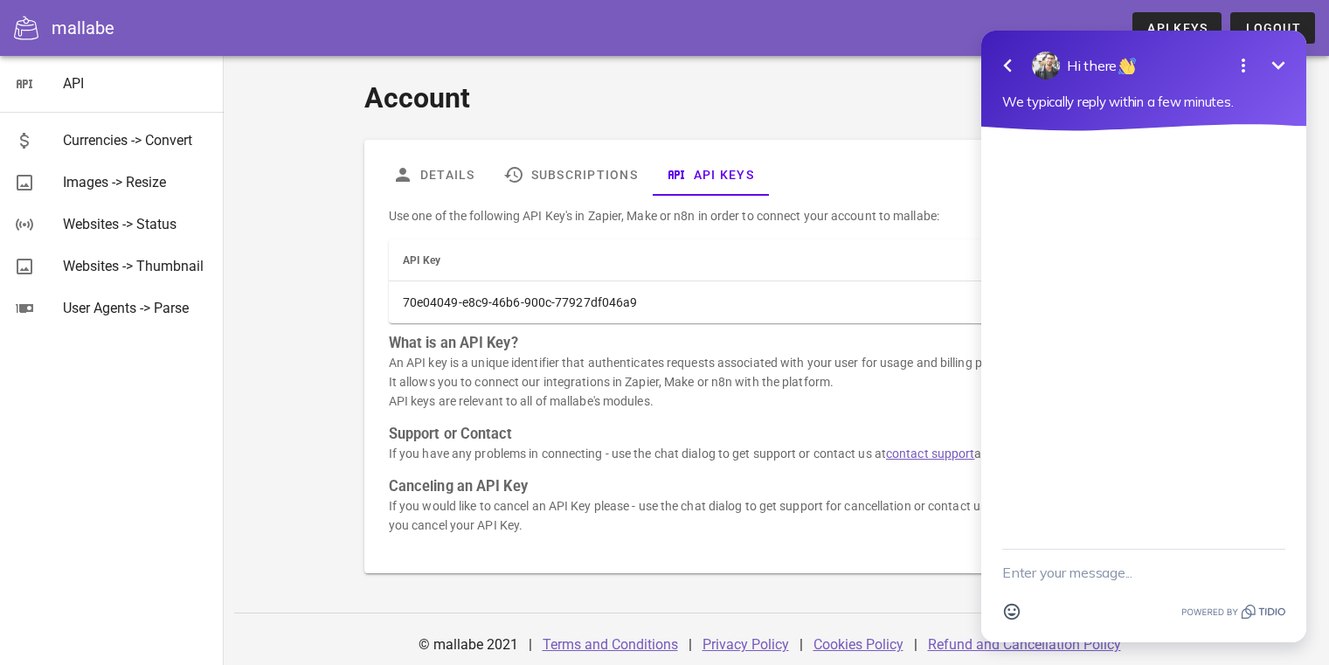
click at [1074, 572] on textarea "New message" at bounding box center [1143, 572] width 283 height 45
type textarea "Hi My site is behind CloudFlare Should I whitelist IPs?"
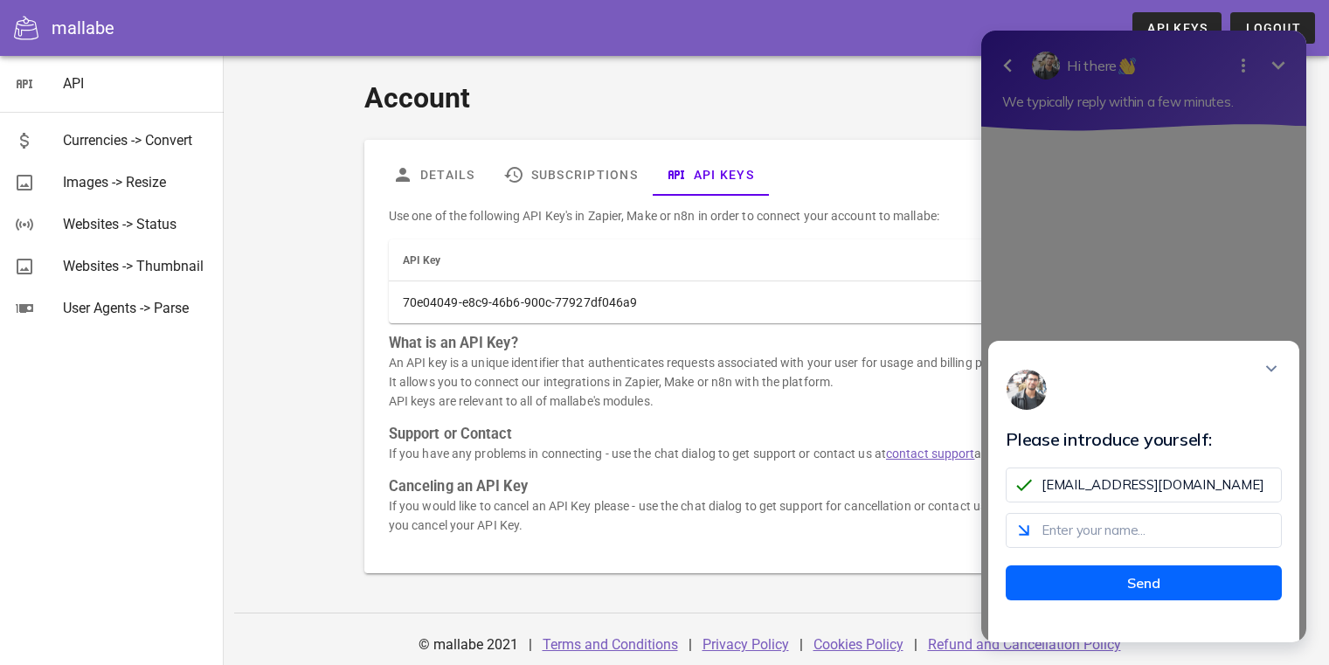
type input "[EMAIL_ADDRESS][DOMAIN_NAME]"
type input "Avi"
click at [1095, 600] on button "Send" at bounding box center [1144, 582] width 276 height 35
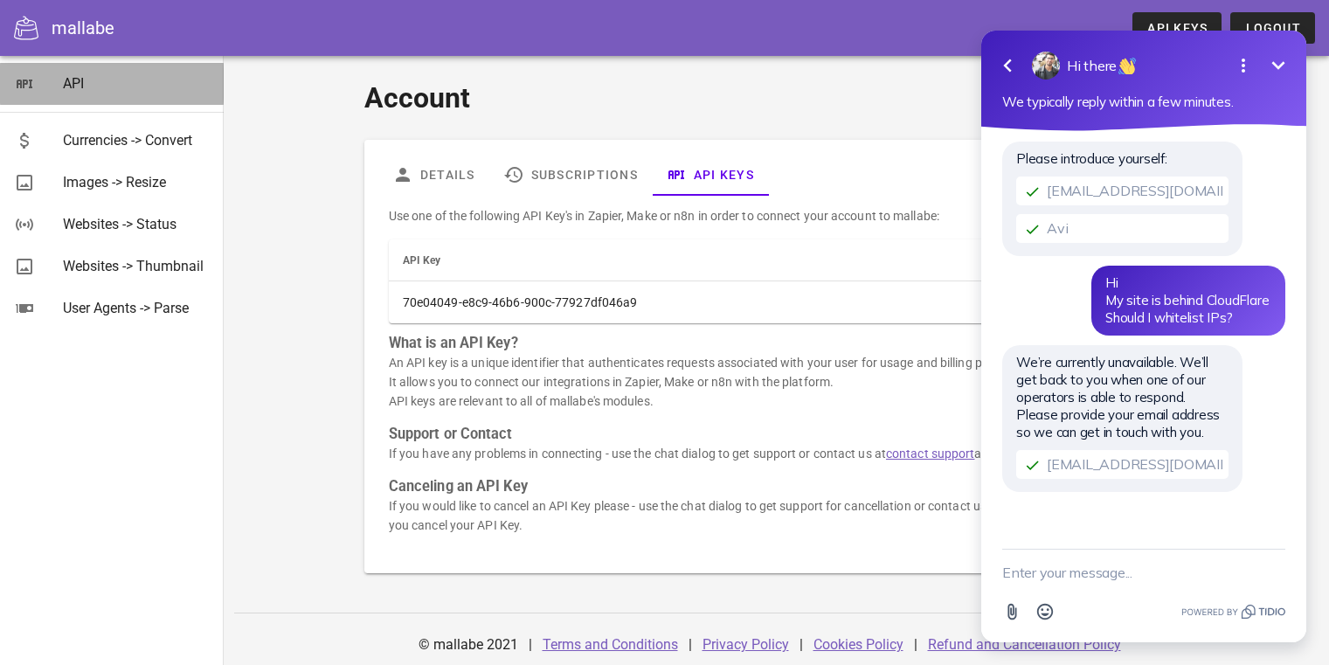
click at [77, 85] on div "API" at bounding box center [136, 83] width 147 height 17
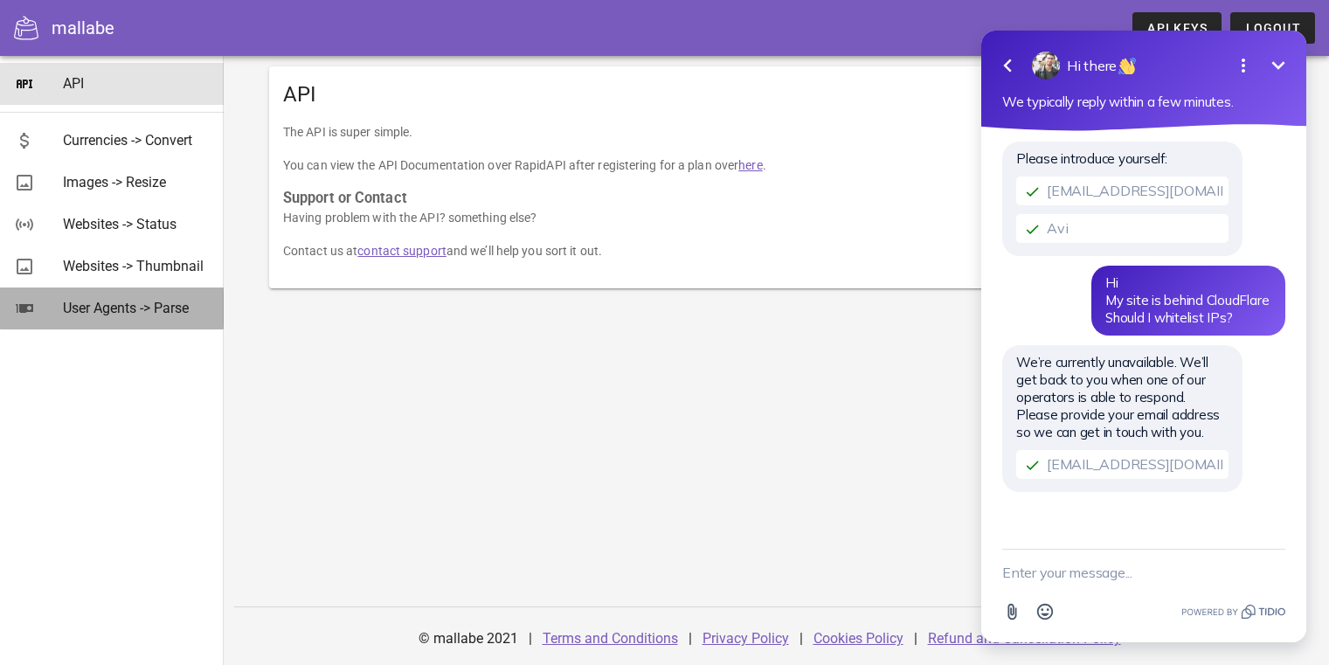
click at [106, 314] on div "User Agents -> Parse" at bounding box center [136, 308] width 147 height 17
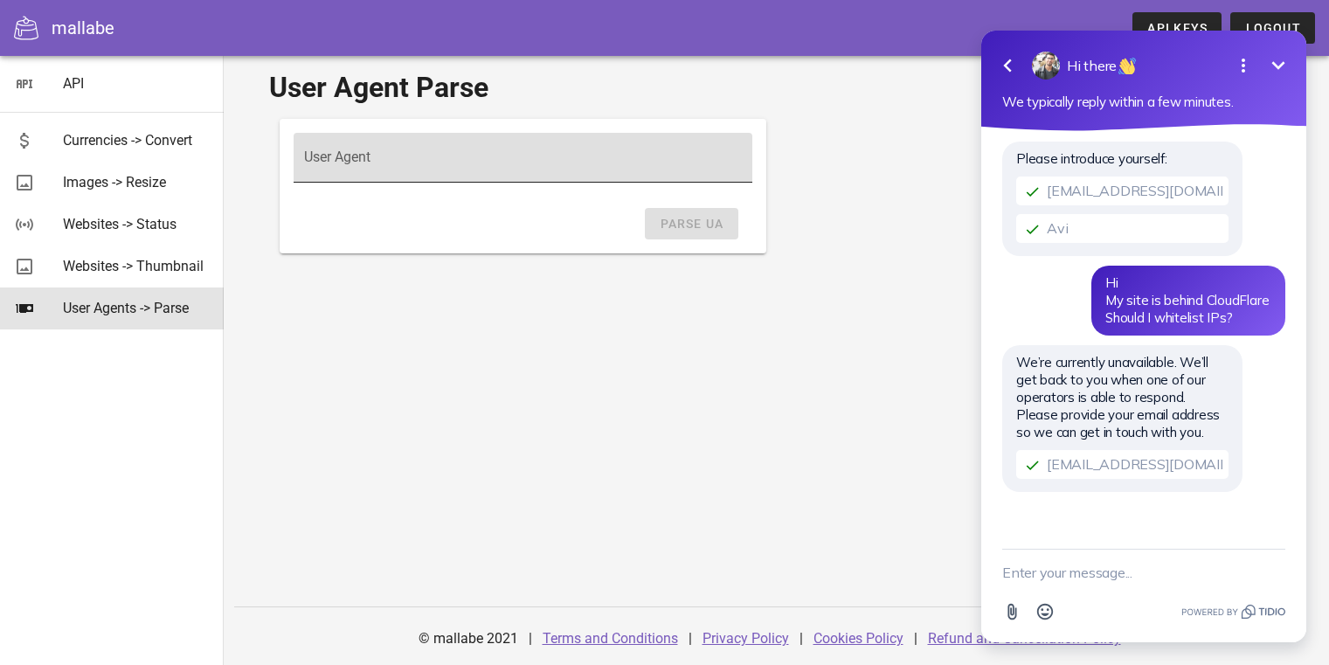
click at [522, 143] on div "User Agent" at bounding box center [523, 157] width 438 height 49
click at [1278, 53] on button "Minimize" at bounding box center [1278, 65] width 35 height 35
